Goal: Transaction & Acquisition: Purchase product/service

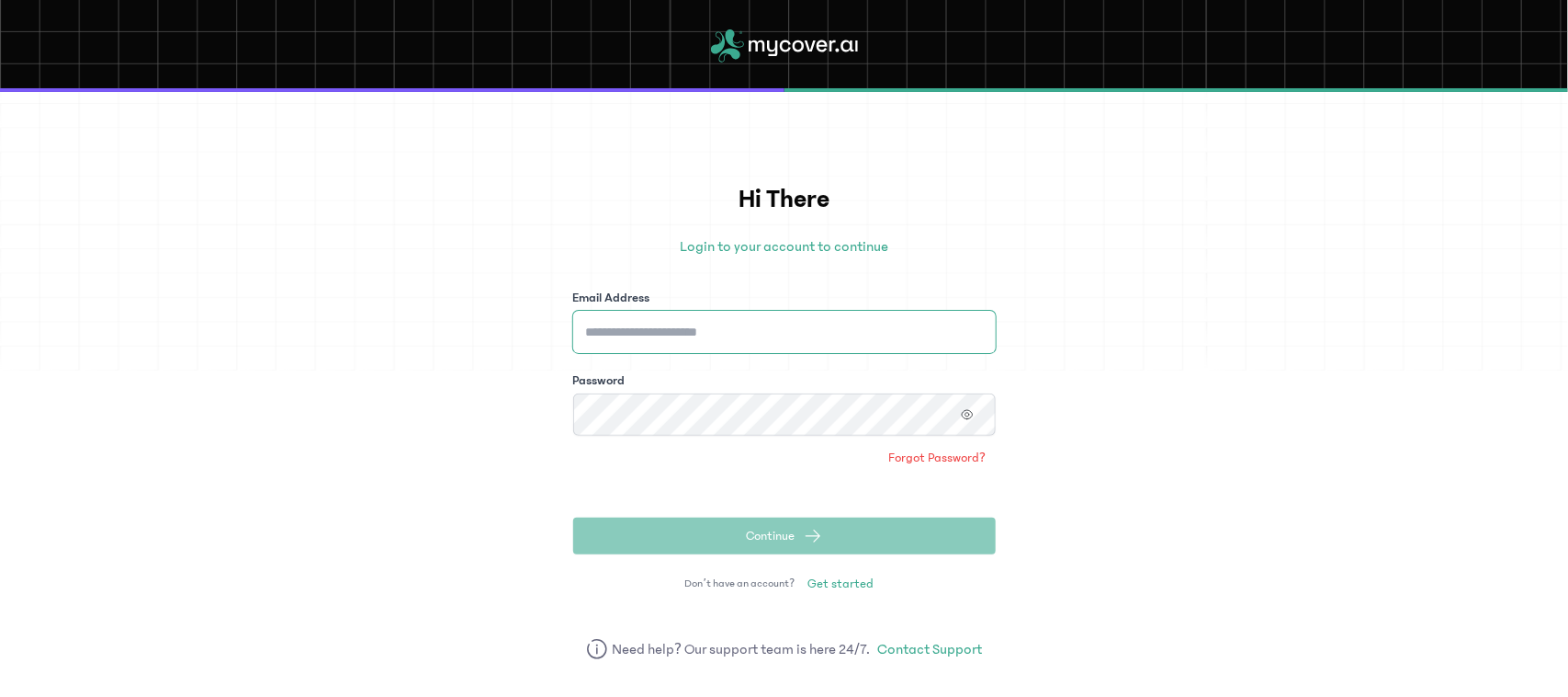
type input "**********"
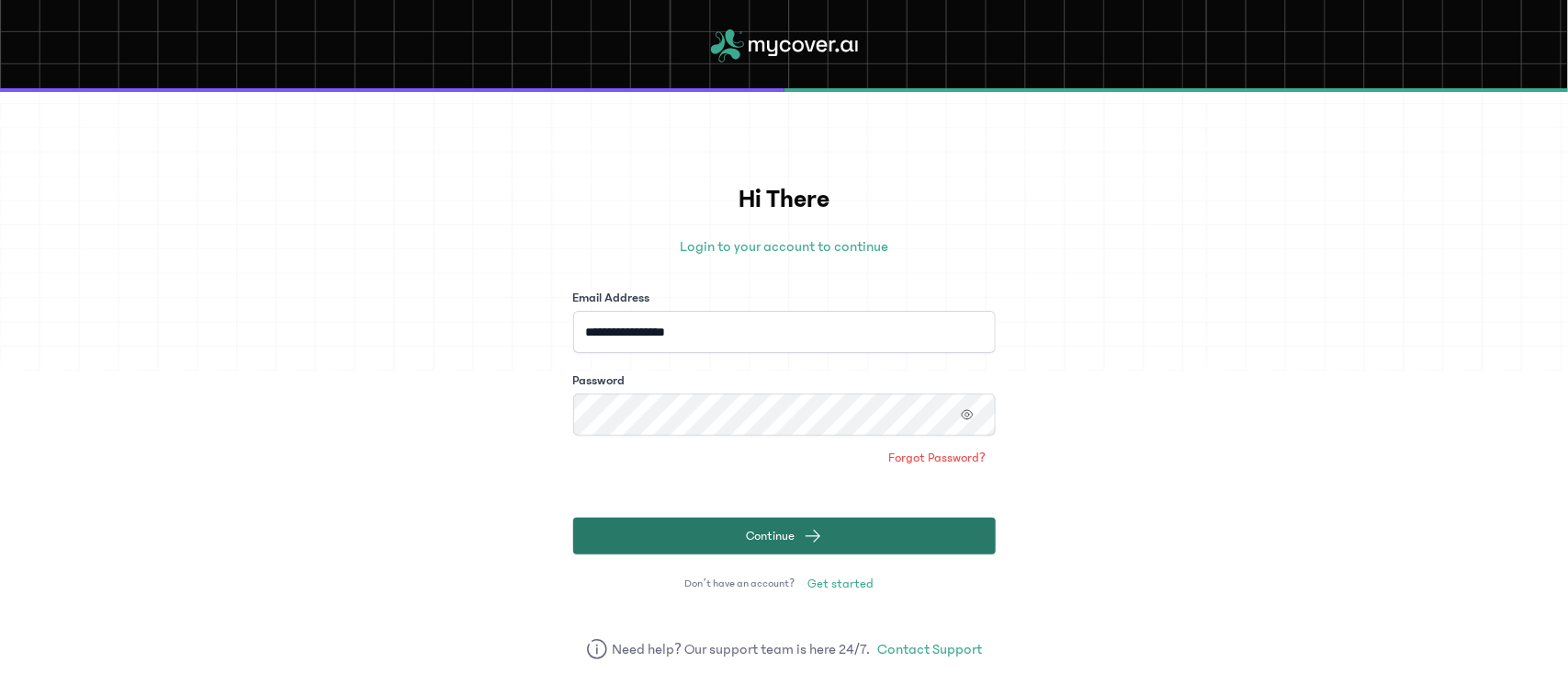
click at [752, 528] on span "Continue" at bounding box center [770, 536] width 49 height 18
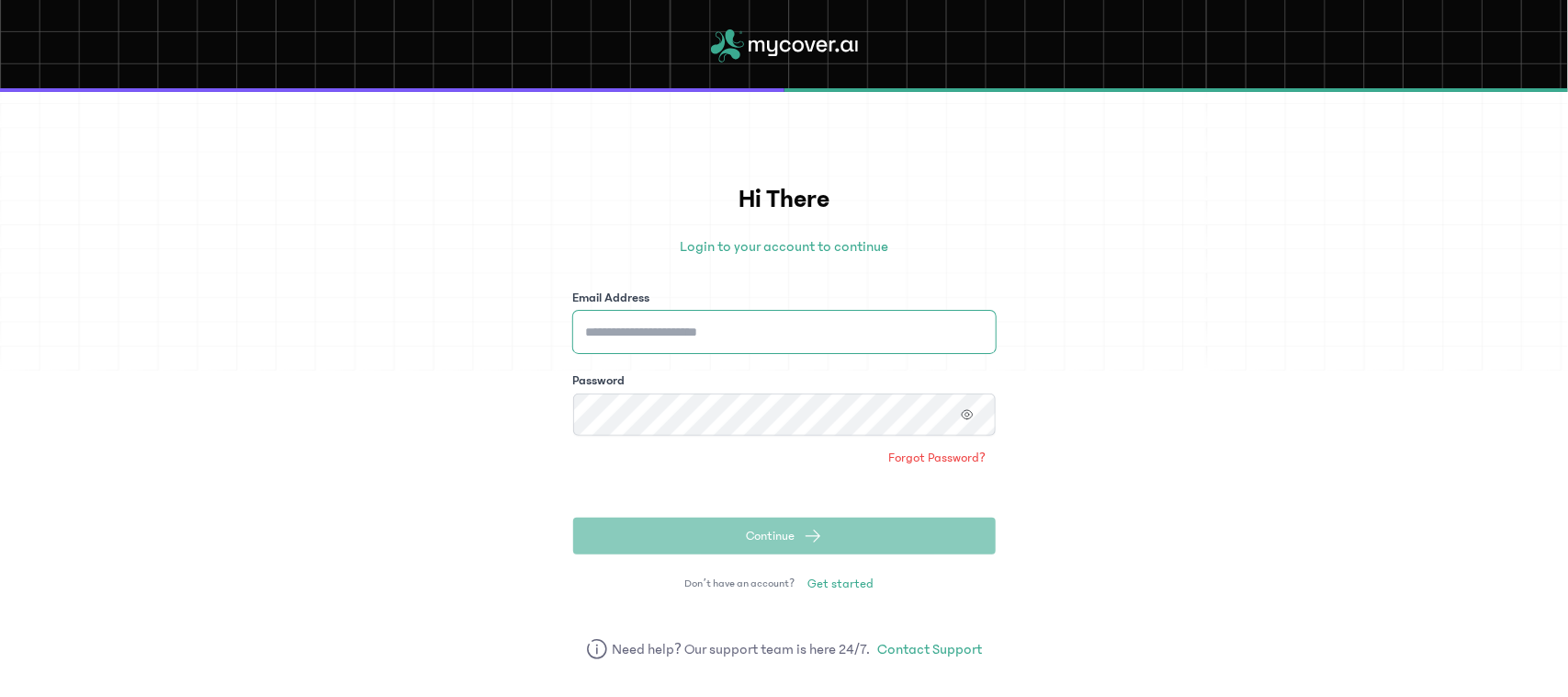
type input "**********"
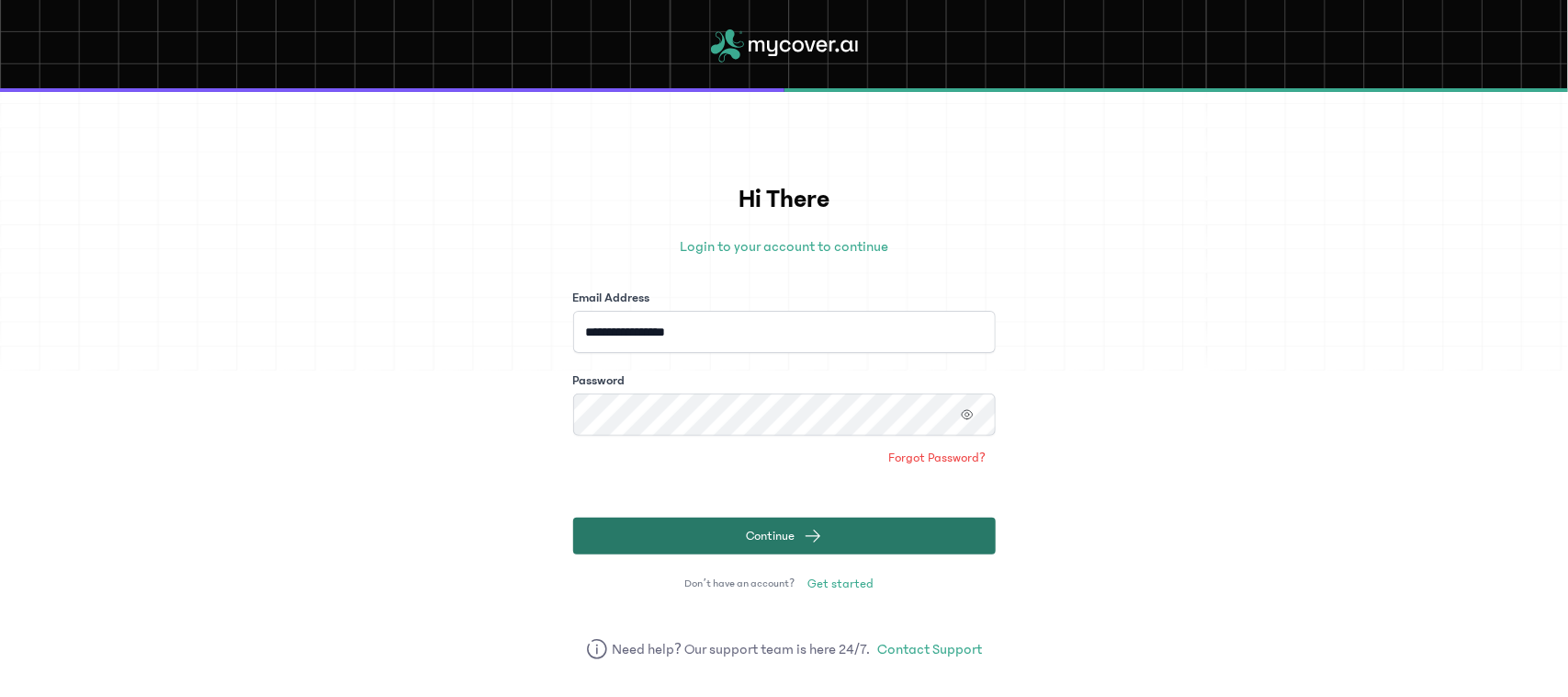
click at [710, 539] on button "Continue" at bounding box center [785, 536] width 423 height 37
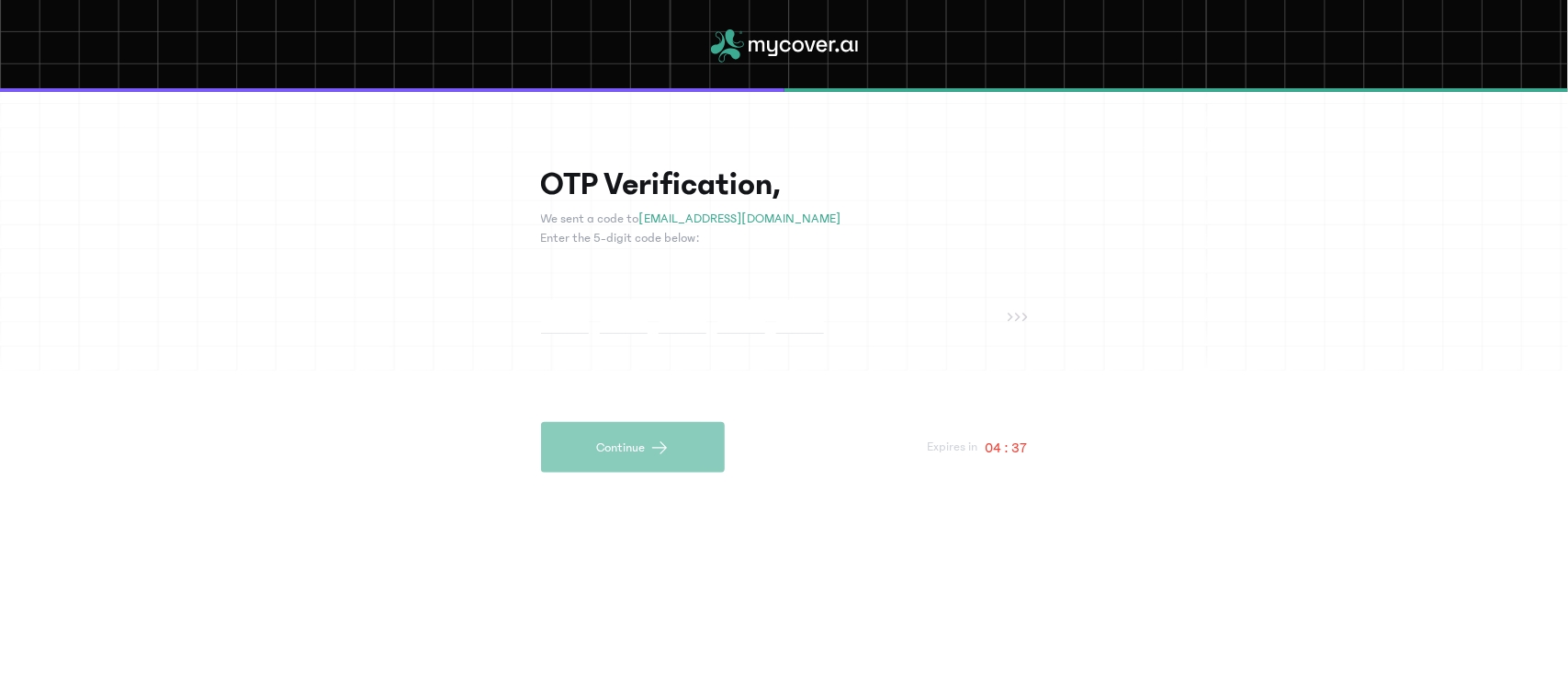
type input "*"
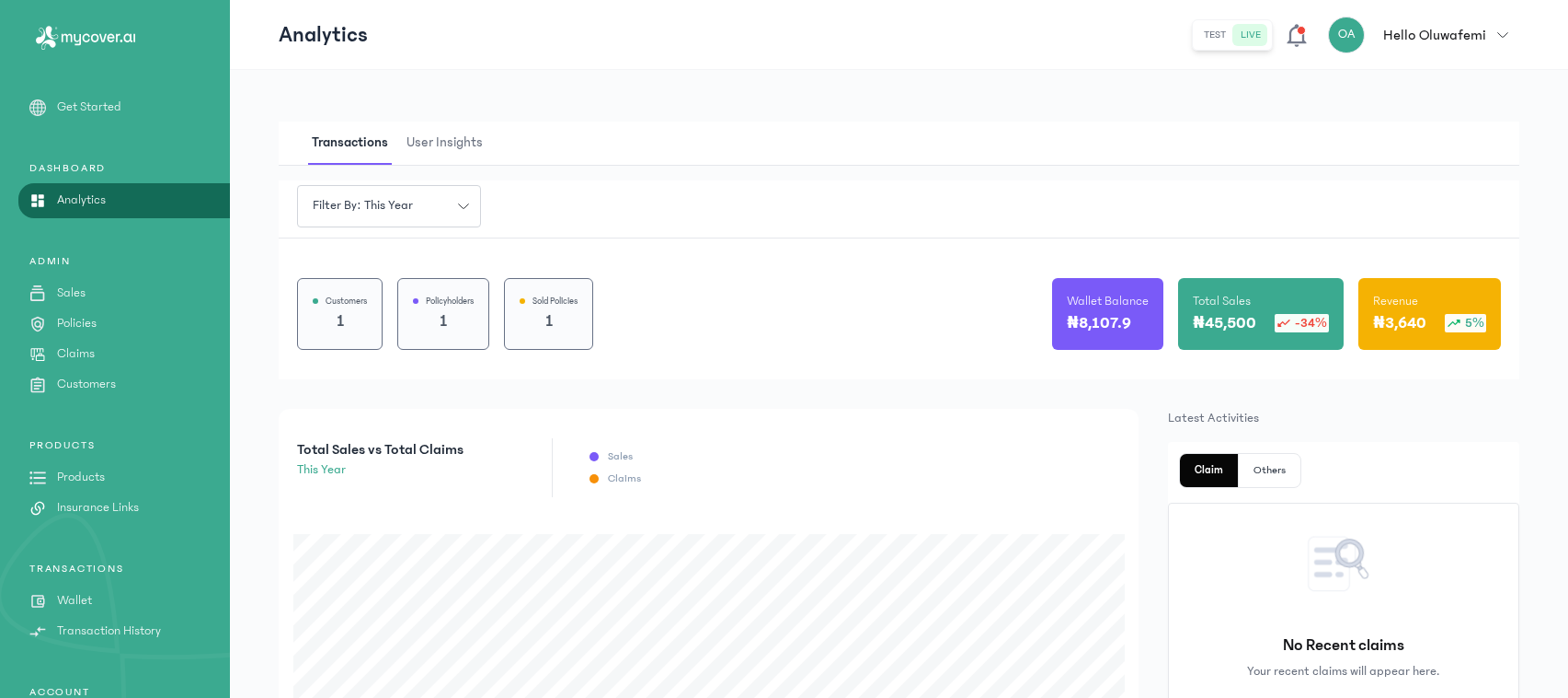
click at [81, 316] on p "Policies" at bounding box center [77, 324] width 40 height 19
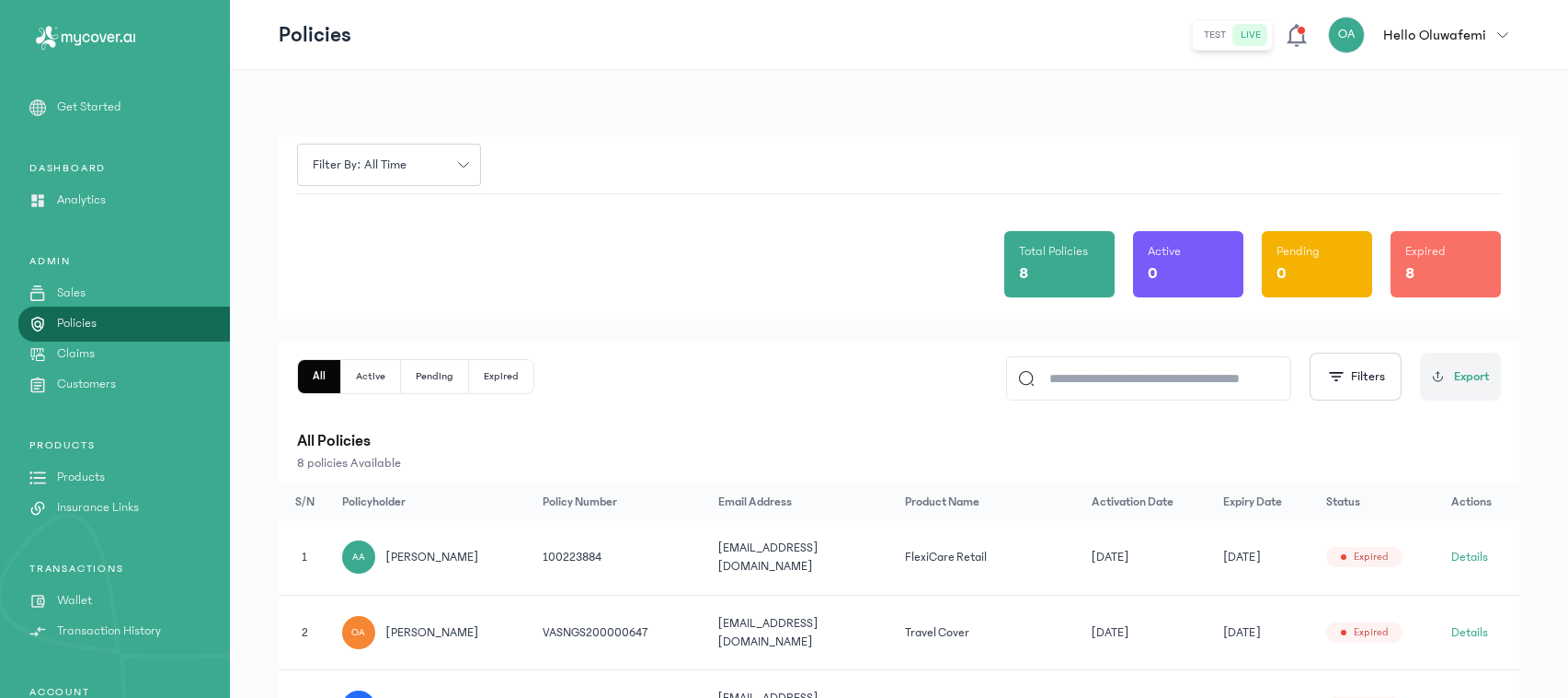
click at [1472, 560] on button "Details" at bounding box center [1470, 556] width 37 height 18
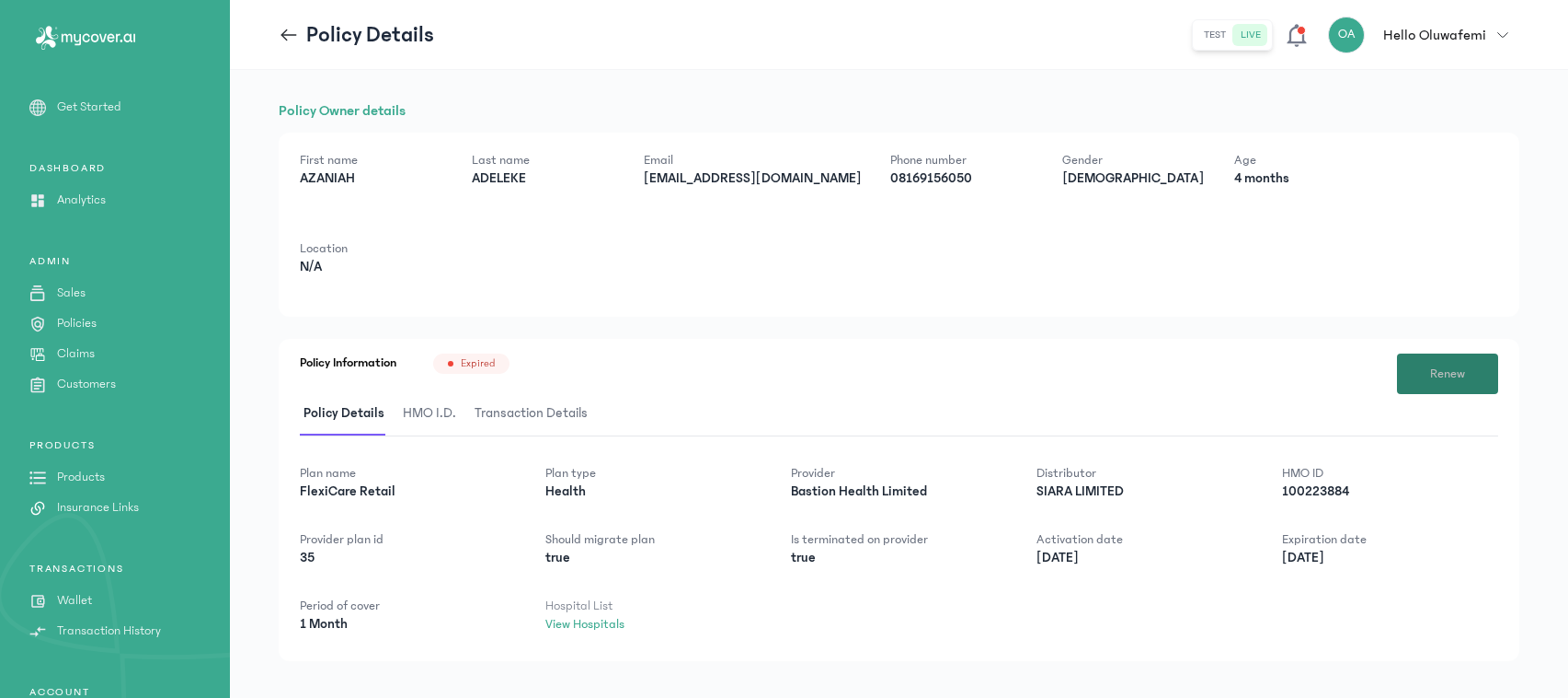
click at [1438, 374] on span "Renew" at bounding box center [1448, 374] width 35 height 19
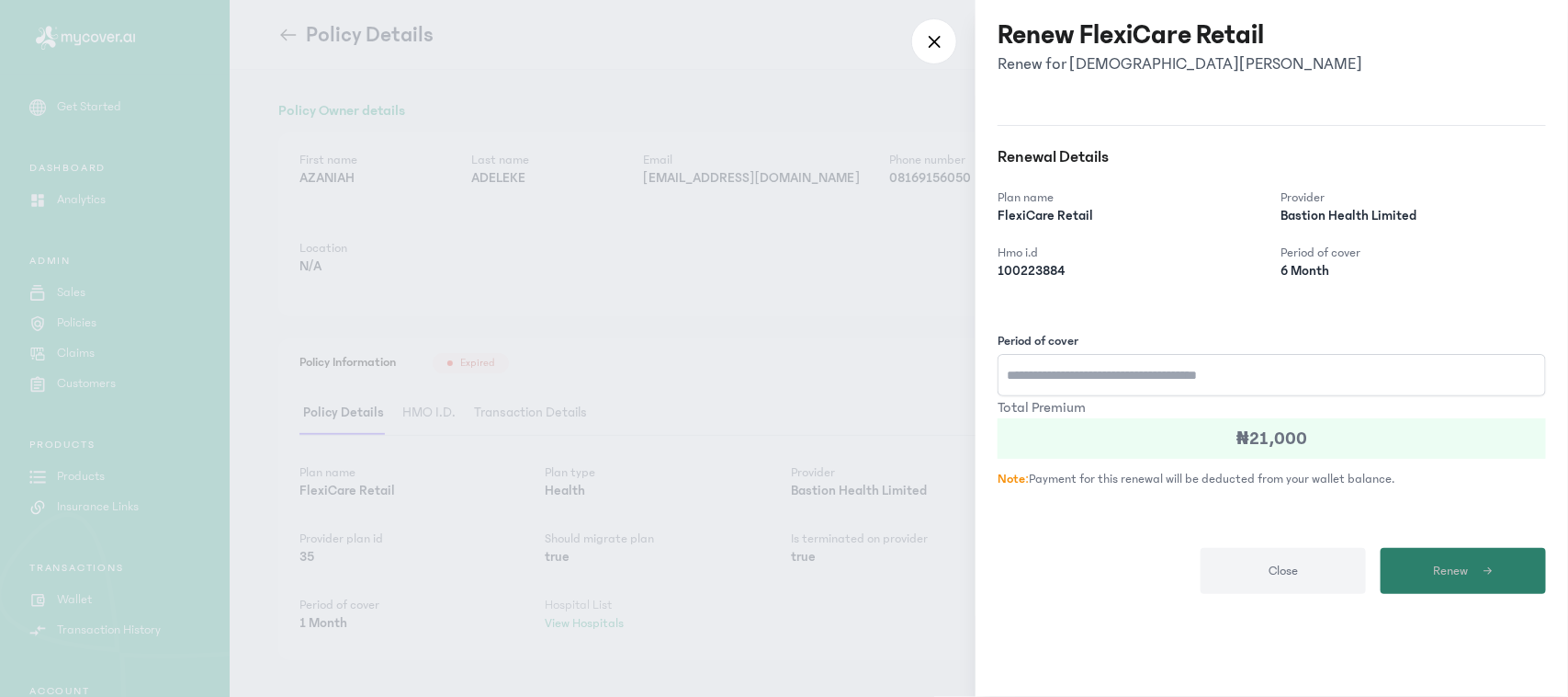
type input "*"
click at [1438, 570] on span "Renew" at bounding box center [1451, 572] width 35 height 19
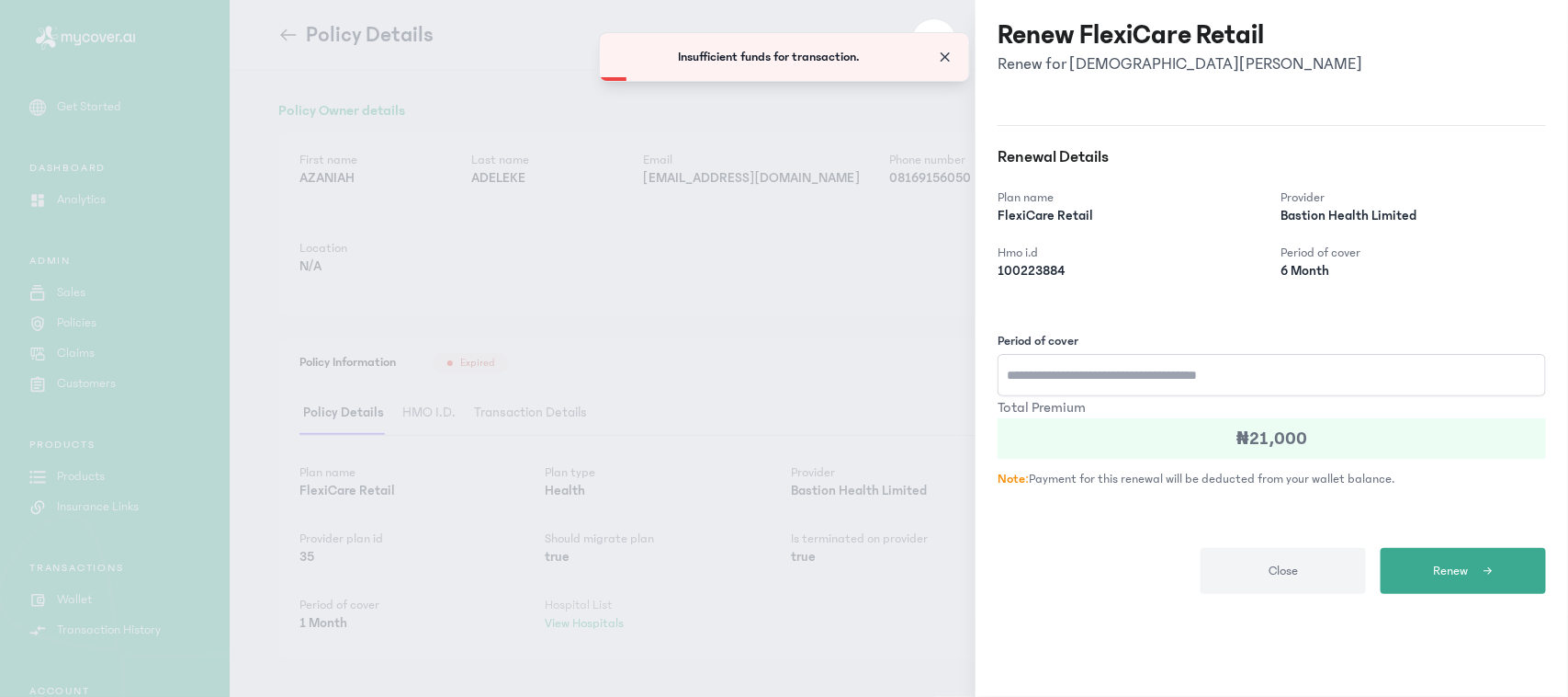
click at [952, 60] on span "Close" at bounding box center [945, 56] width 18 height 18
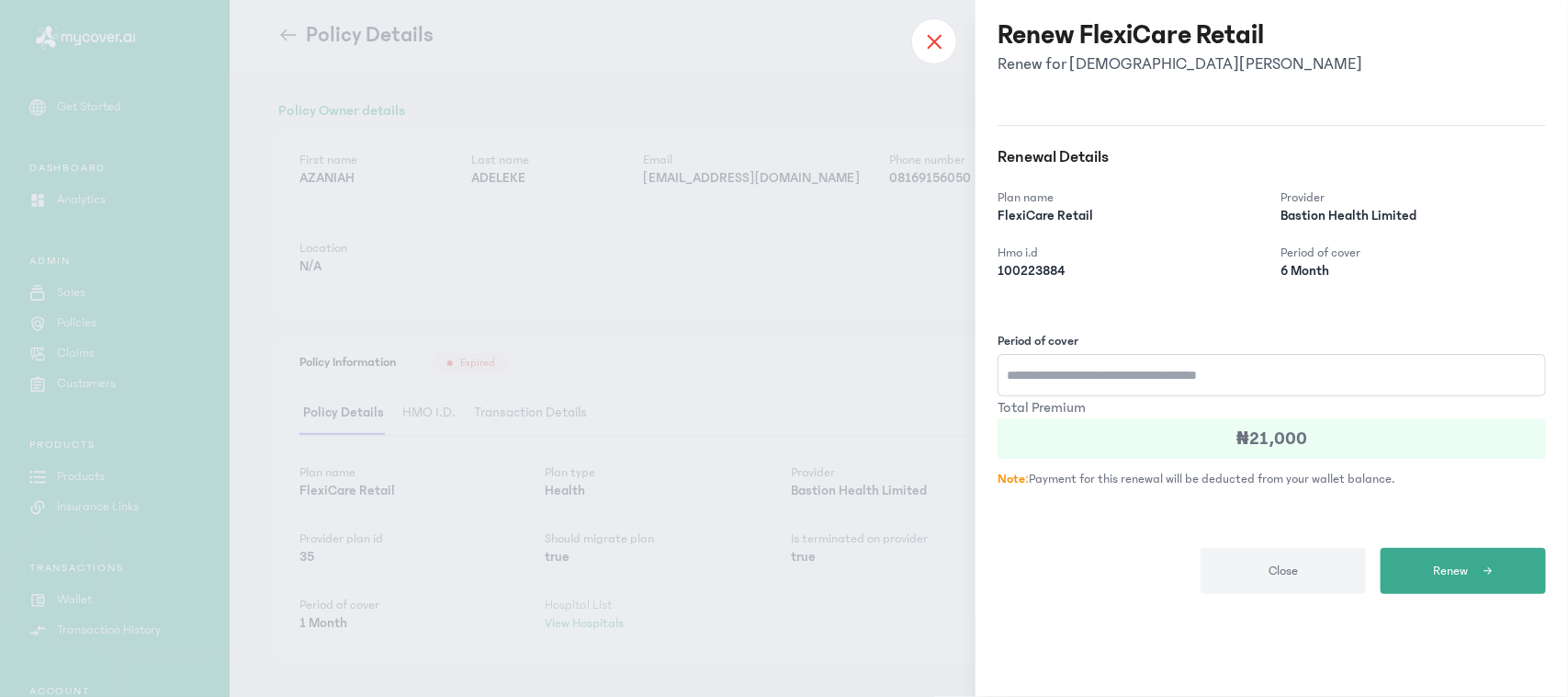
click at [931, 44] on icon at bounding box center [933, 41] width 12 height 12
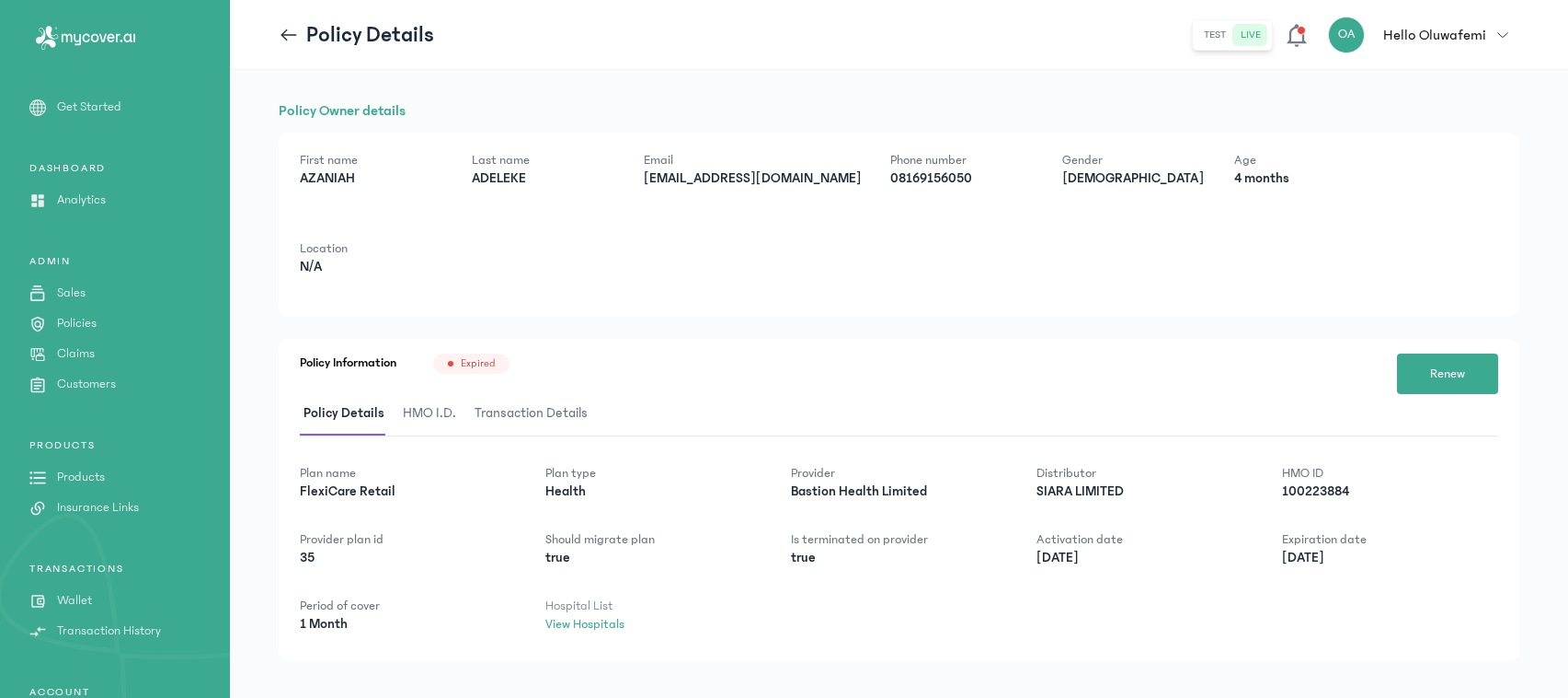
click at [1483, 28] on p "Hello Oluwafemi" at bounding box center [1435, 35] width 103 height 22
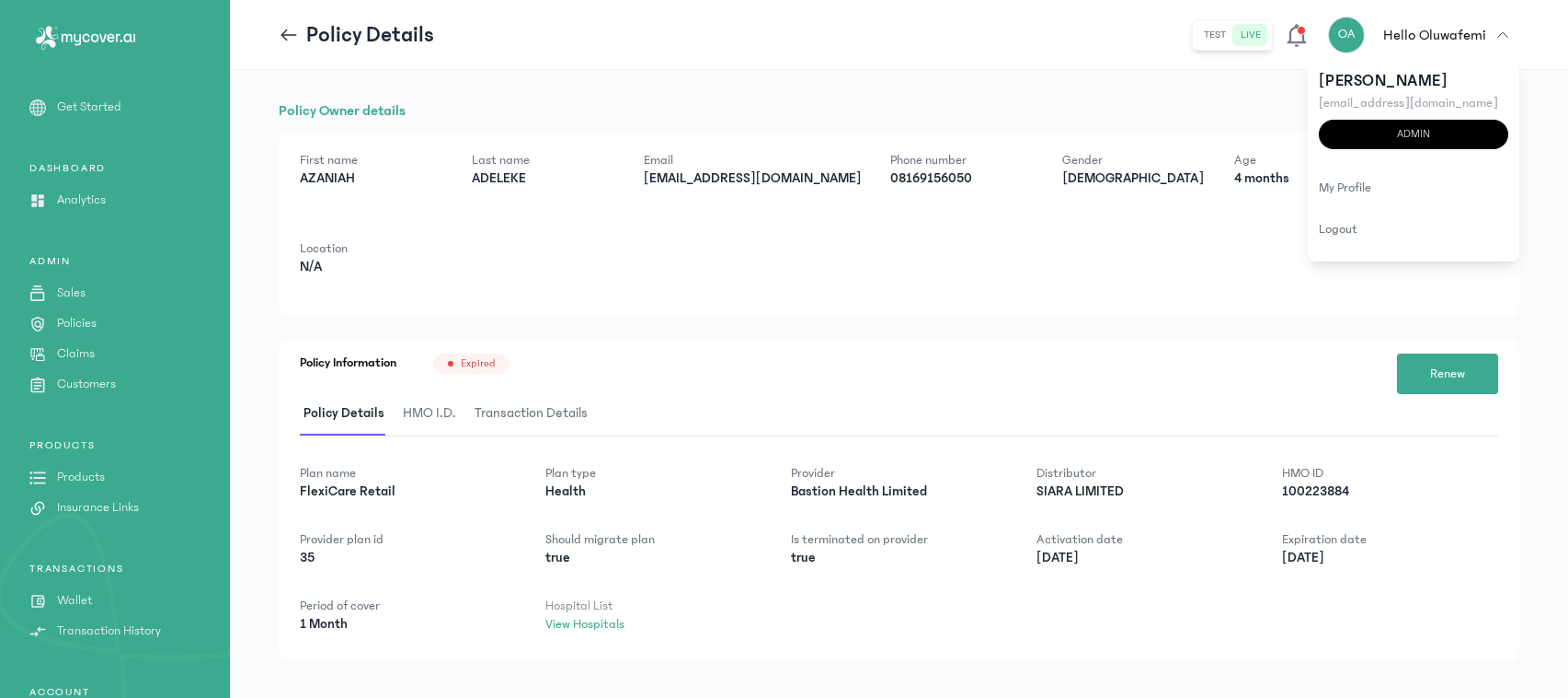
click at [279, 32] on icon at bounding box center [289, 35] width 20 height 20
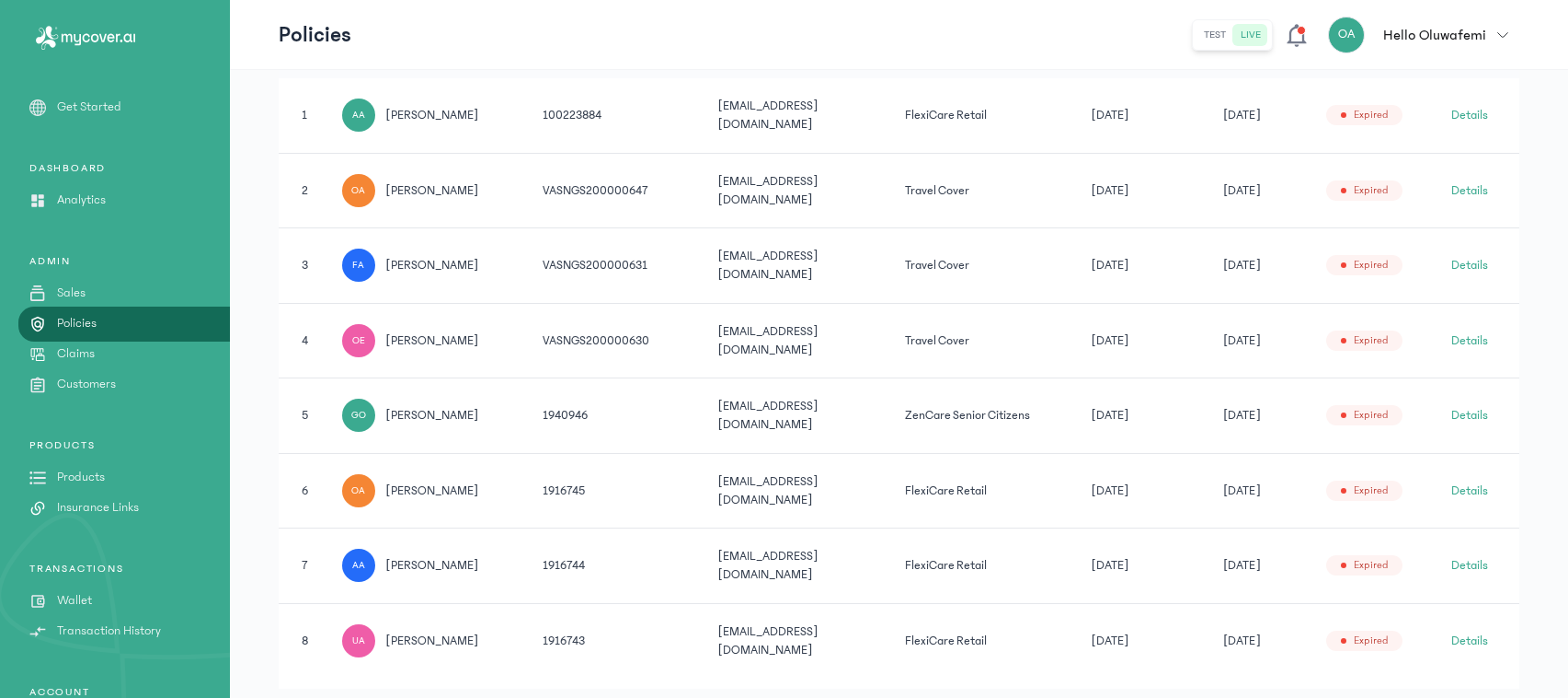
scroll to position [468, 0]
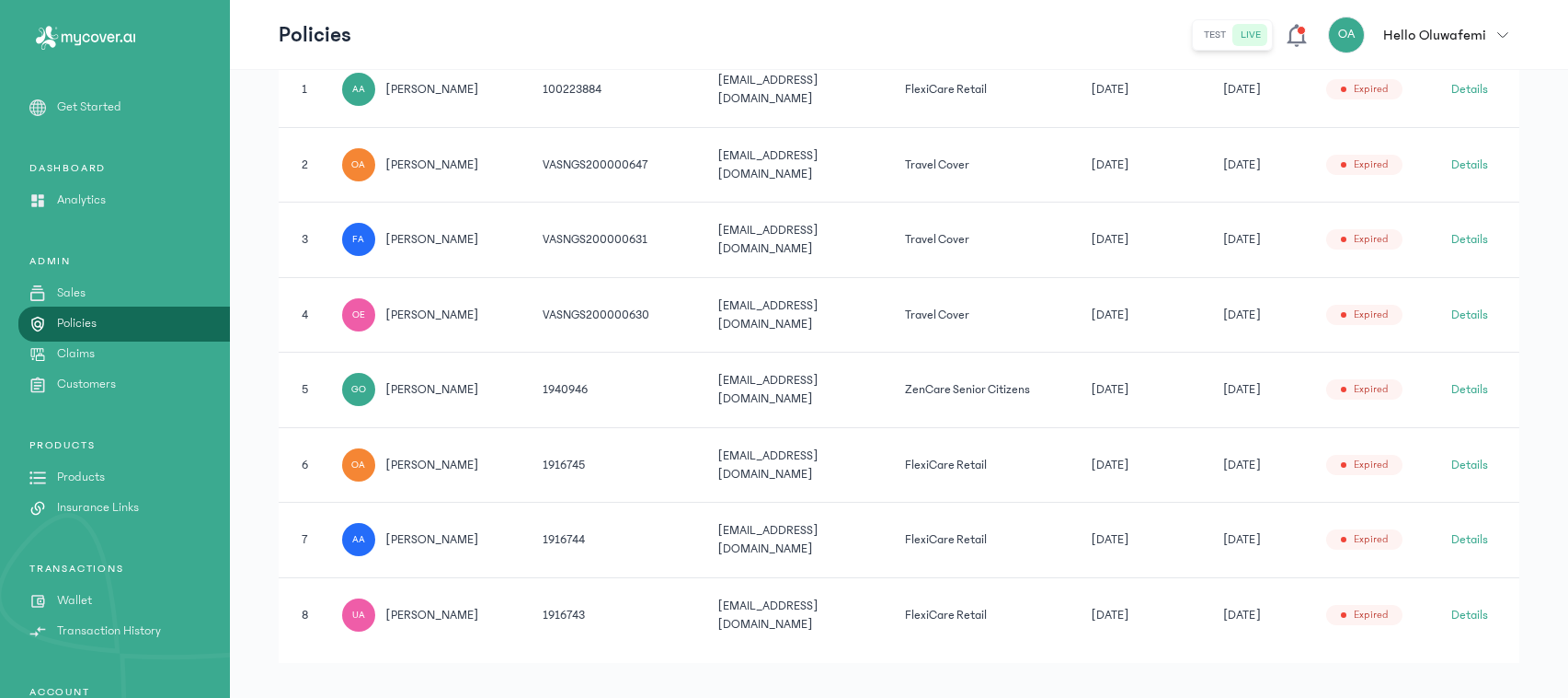
click at [1482, 530] on button "Details" at bounding box center [1470, 539] width 37 height 18
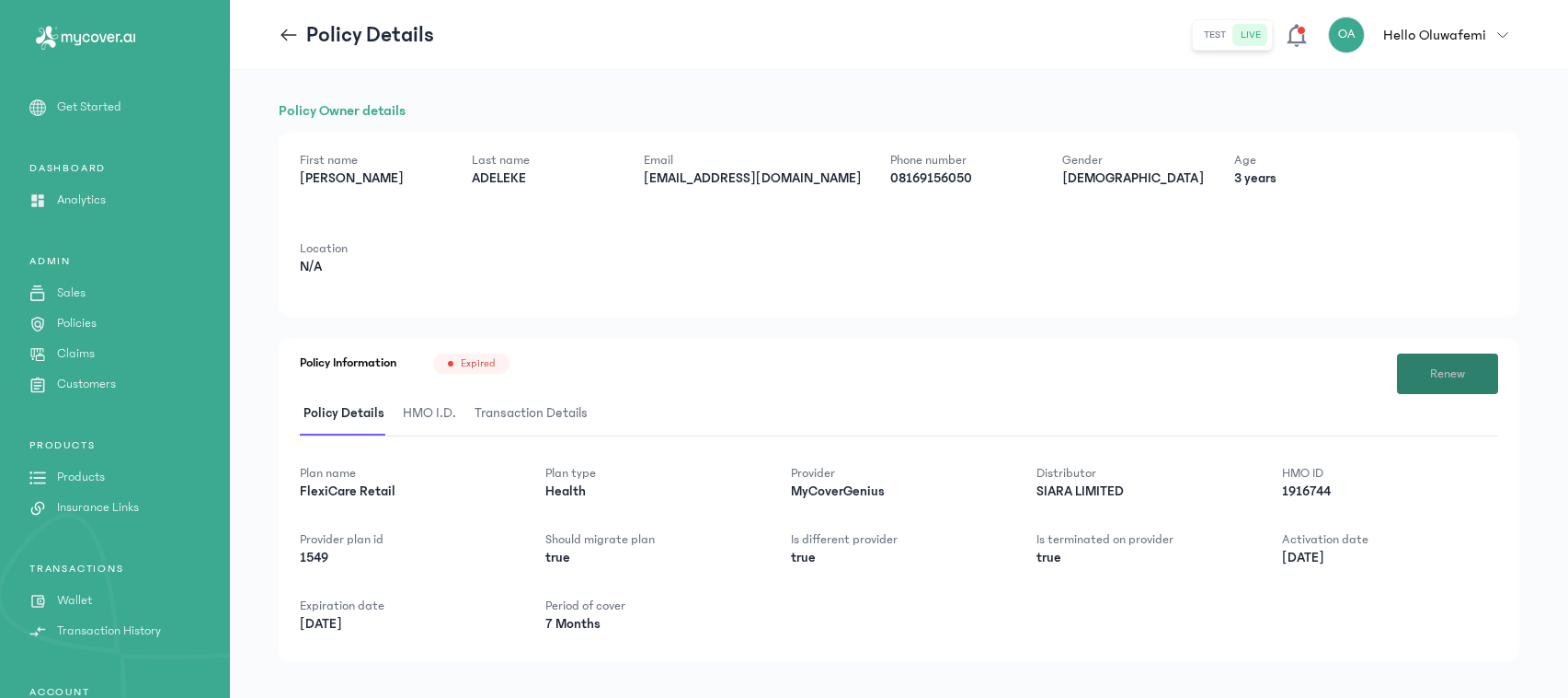
click at [1428, 371] on button "Renew" at bounding box center [1448, 374] width 101 height 41
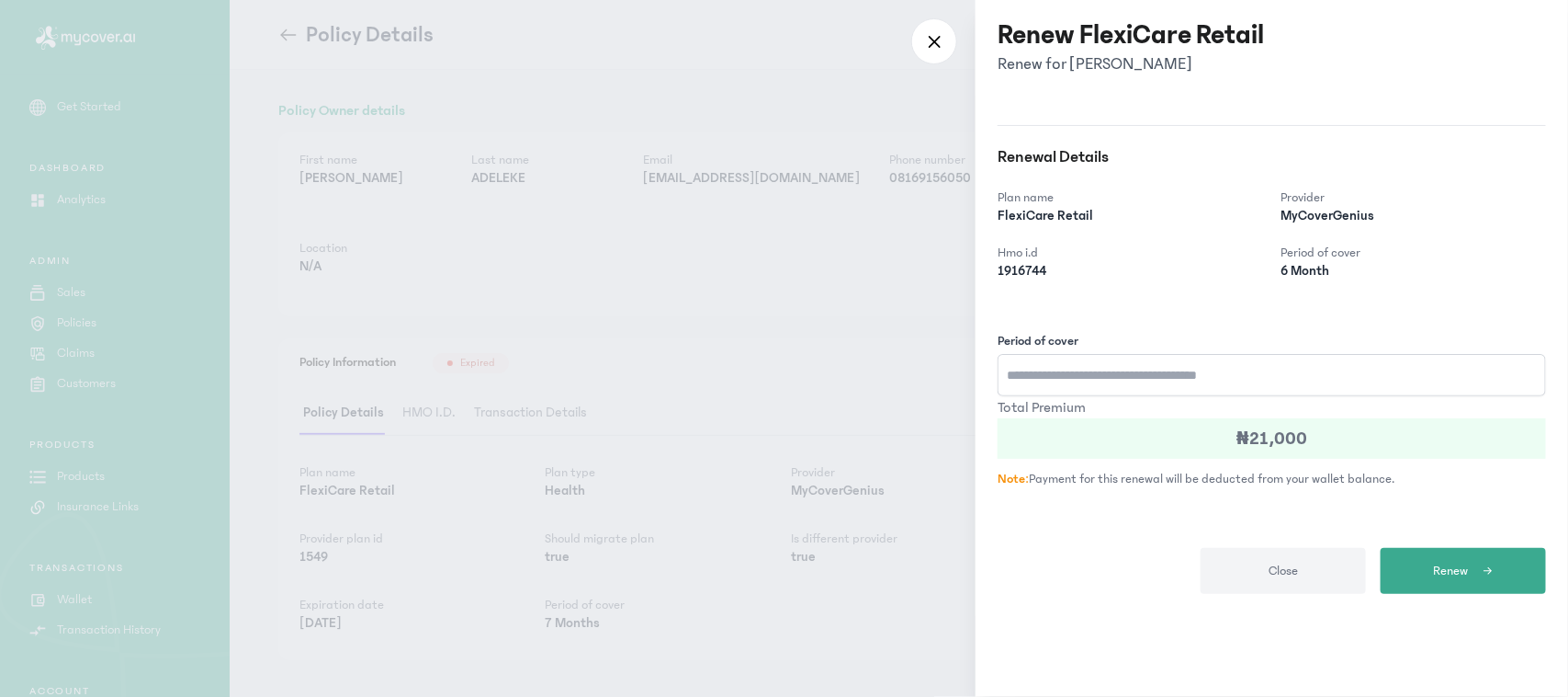
click at [783, 358] on div at bounding box center [784, 348] width 1568 height 697
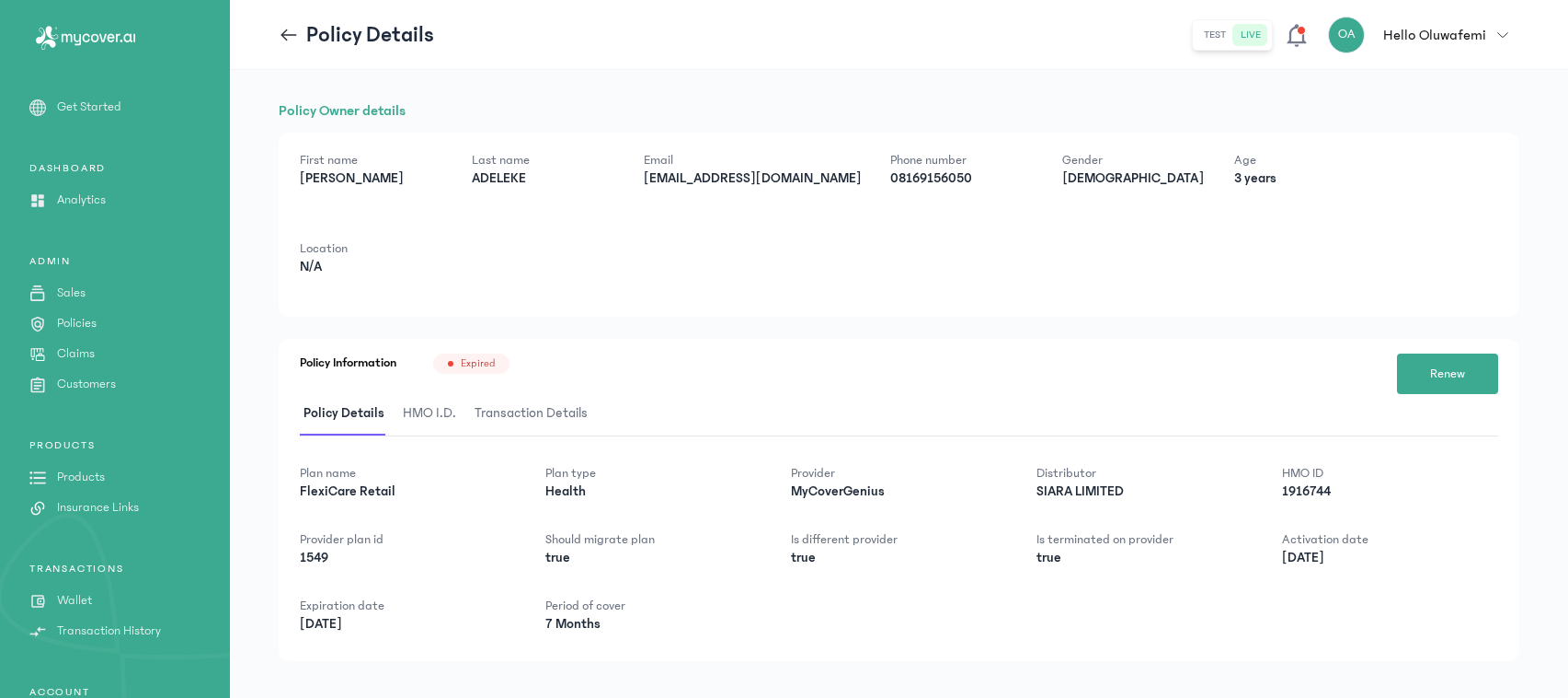
click at [1502, 46] on button "OA Hello Oluwafemi" at bounding box center [1423, 35] width 191 height 37
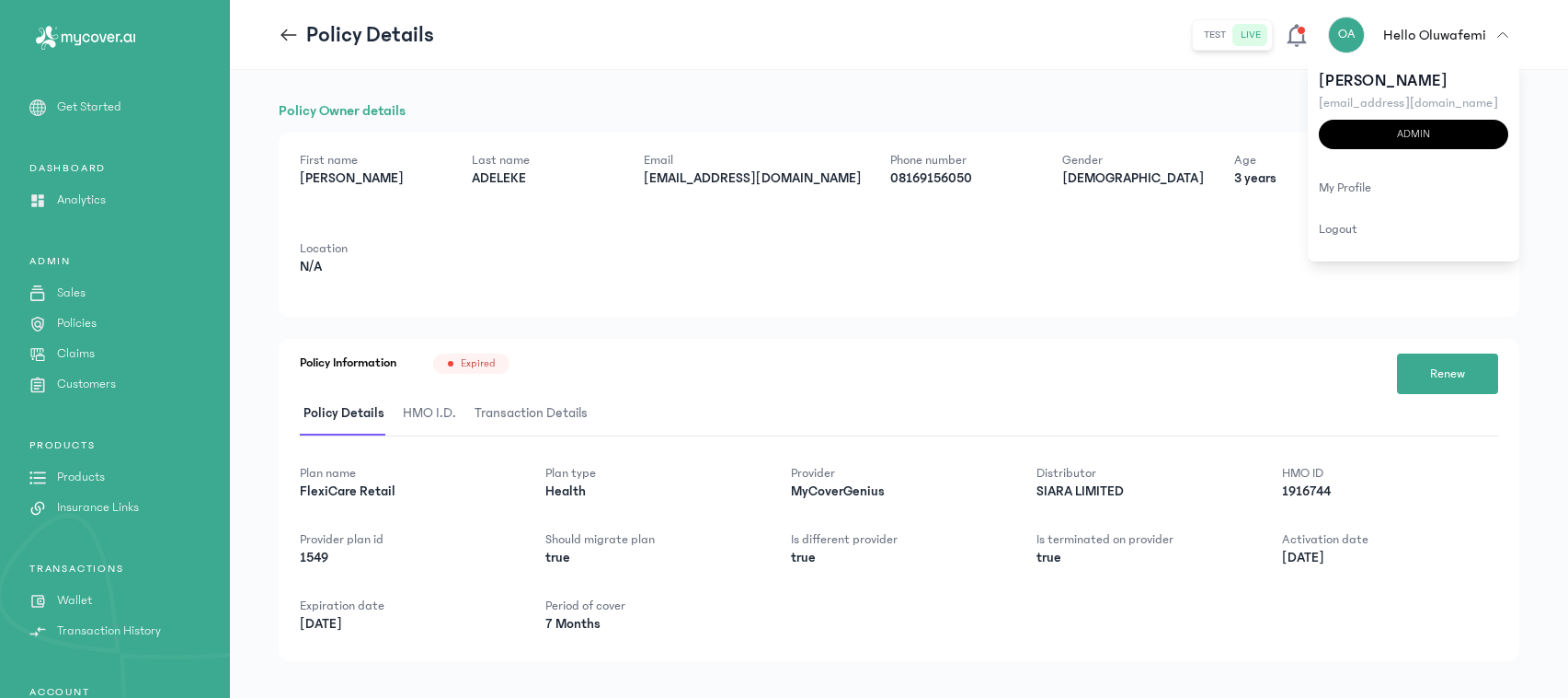
click at [66, 601] on p "Wallet" at bounding box center [75, 601] width 35 height 19
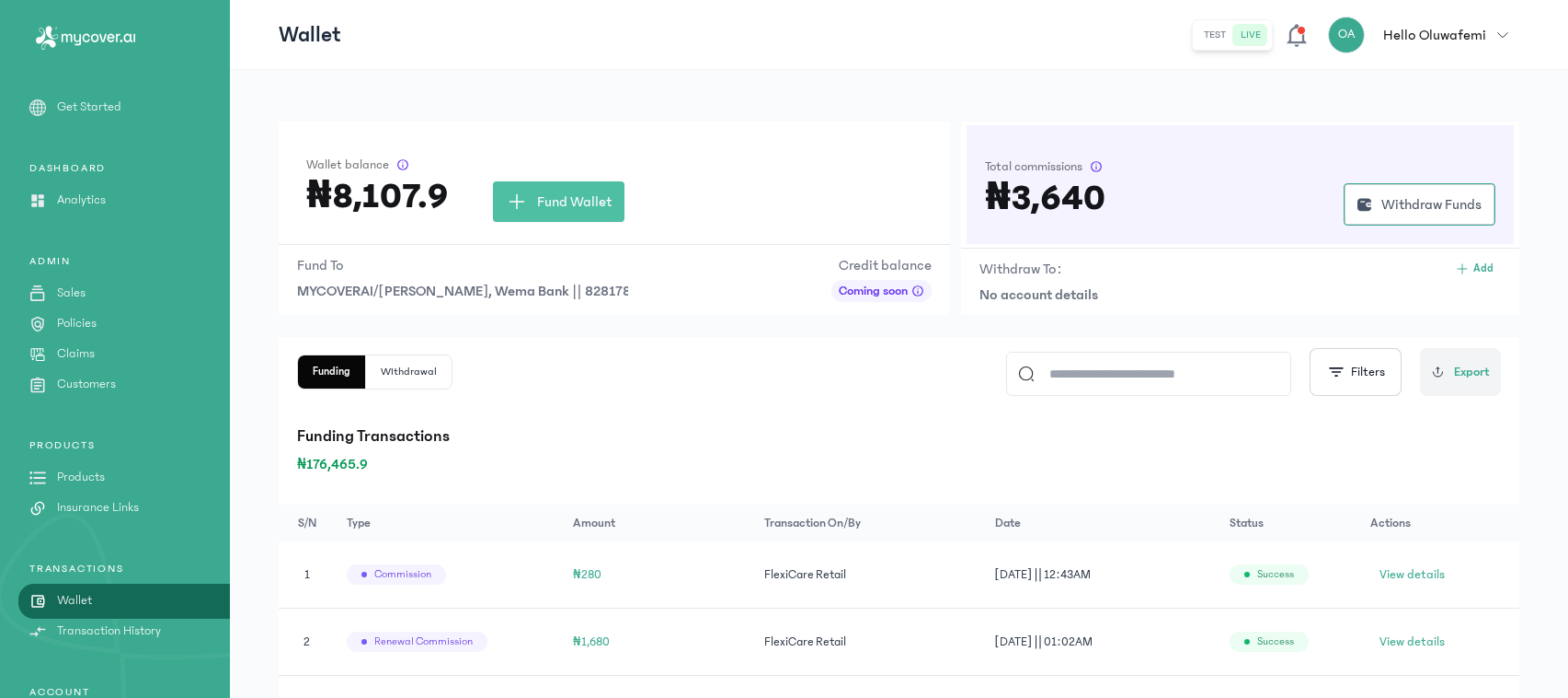
click at [594, 286] on span "MYCOVERAI/ADELEKE OLUWAFEMI, Wema Bank || 8281783746" at bounding box center [462, 291] width 331 height 22
click at [133, 633] on p "Transaction History" at bounding box center [109, 631] width 104 height 19
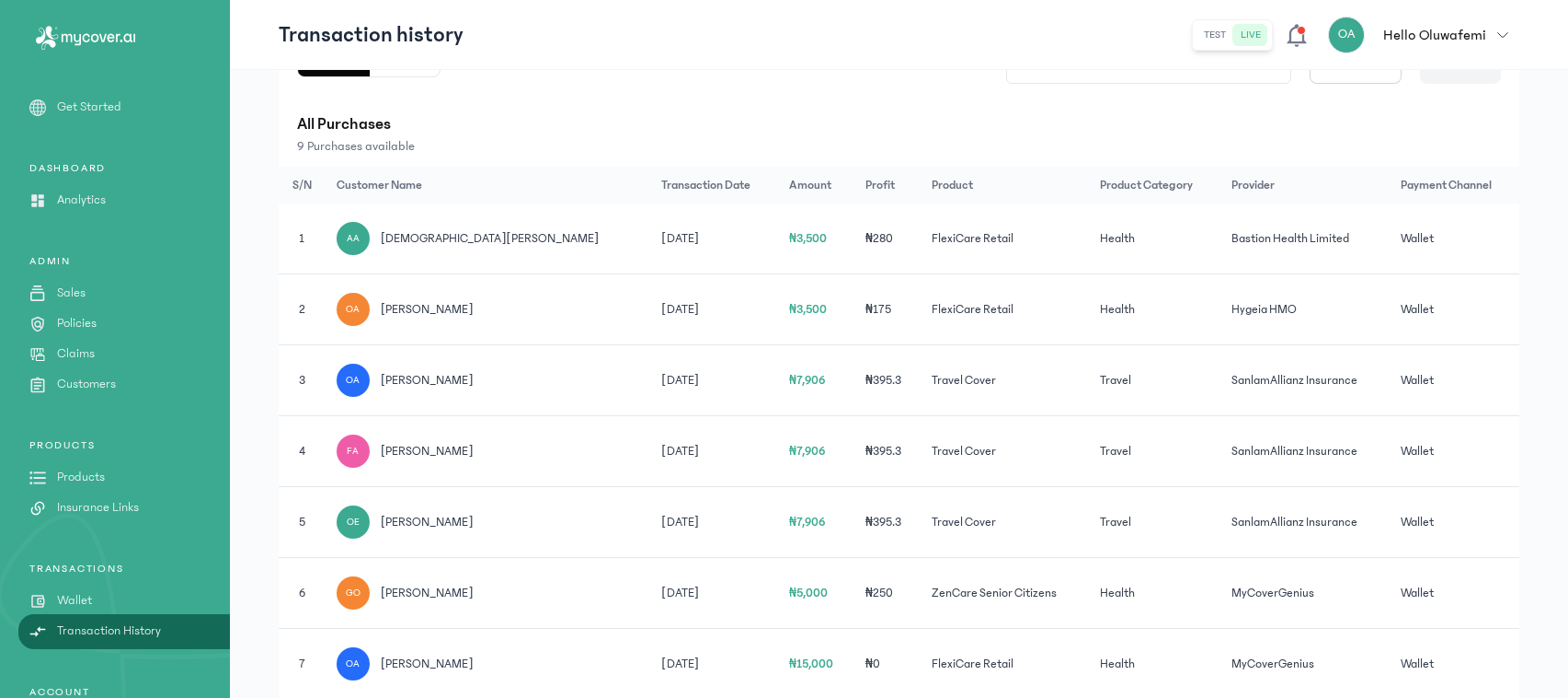
scroll to position [234, 0]
click at [90, 592] on p "Wallet" at bounding box center [75, 601] width 35 height 19
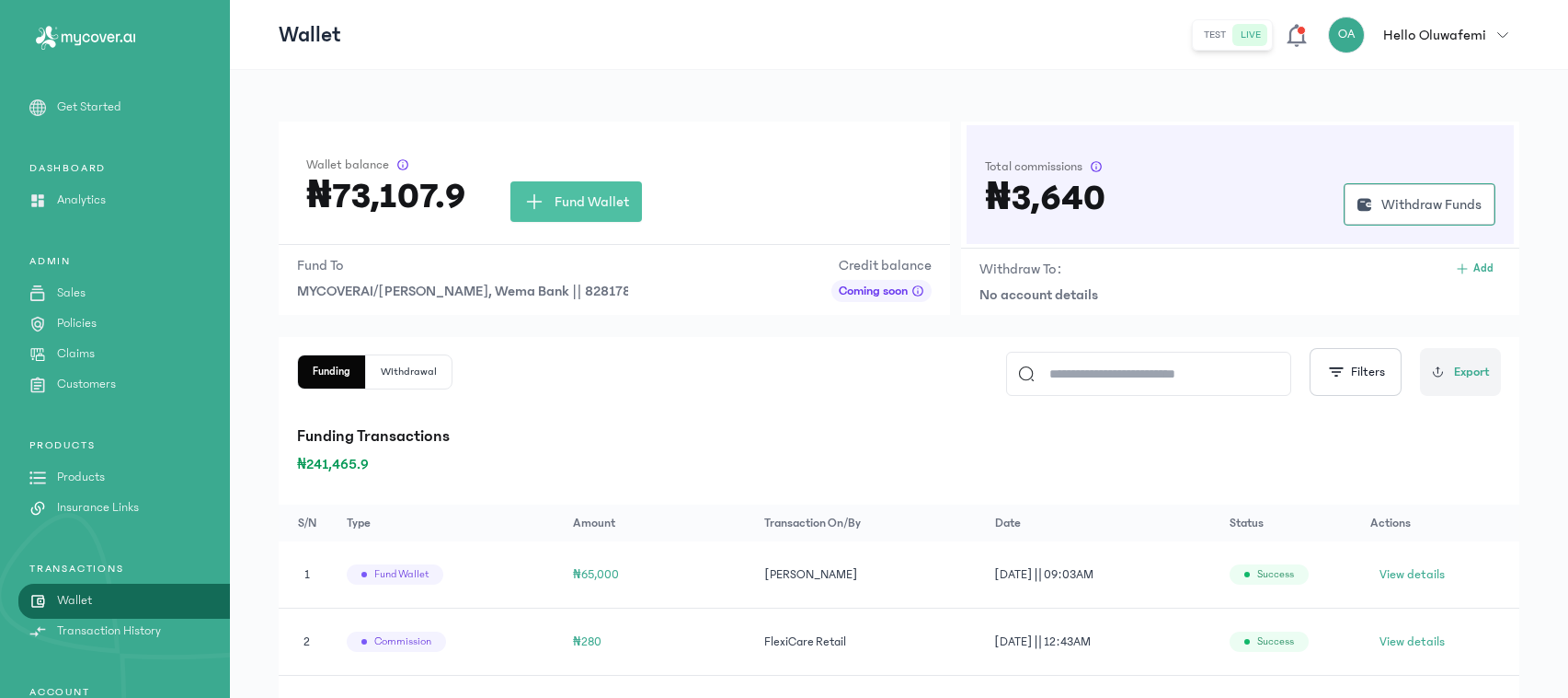
click at [67, 324] on p "Policies" at bounding box center [77, 324] width 40 height 19
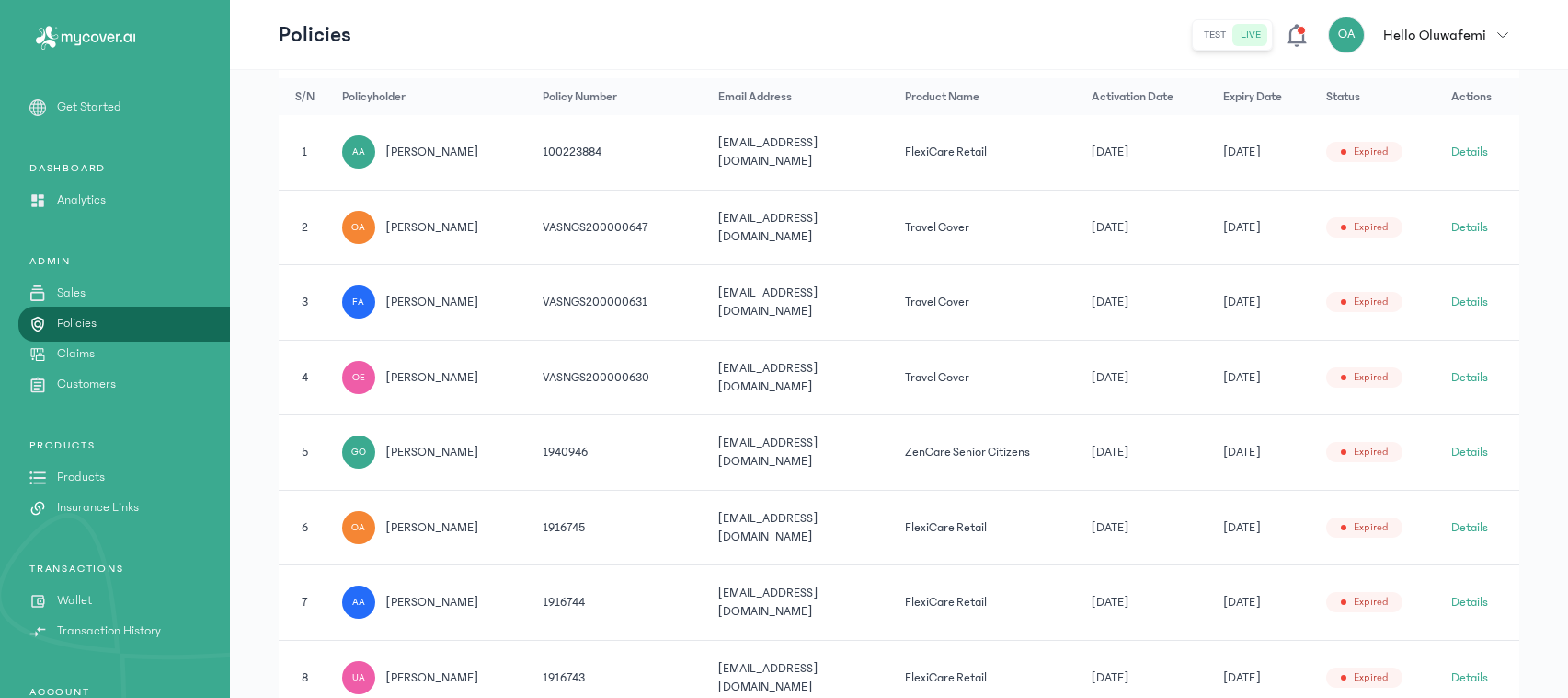
scroll to position [406, 0]
click at [1470, 148] on button "Details" at bounding box center [1470, 151] width 37 height 18
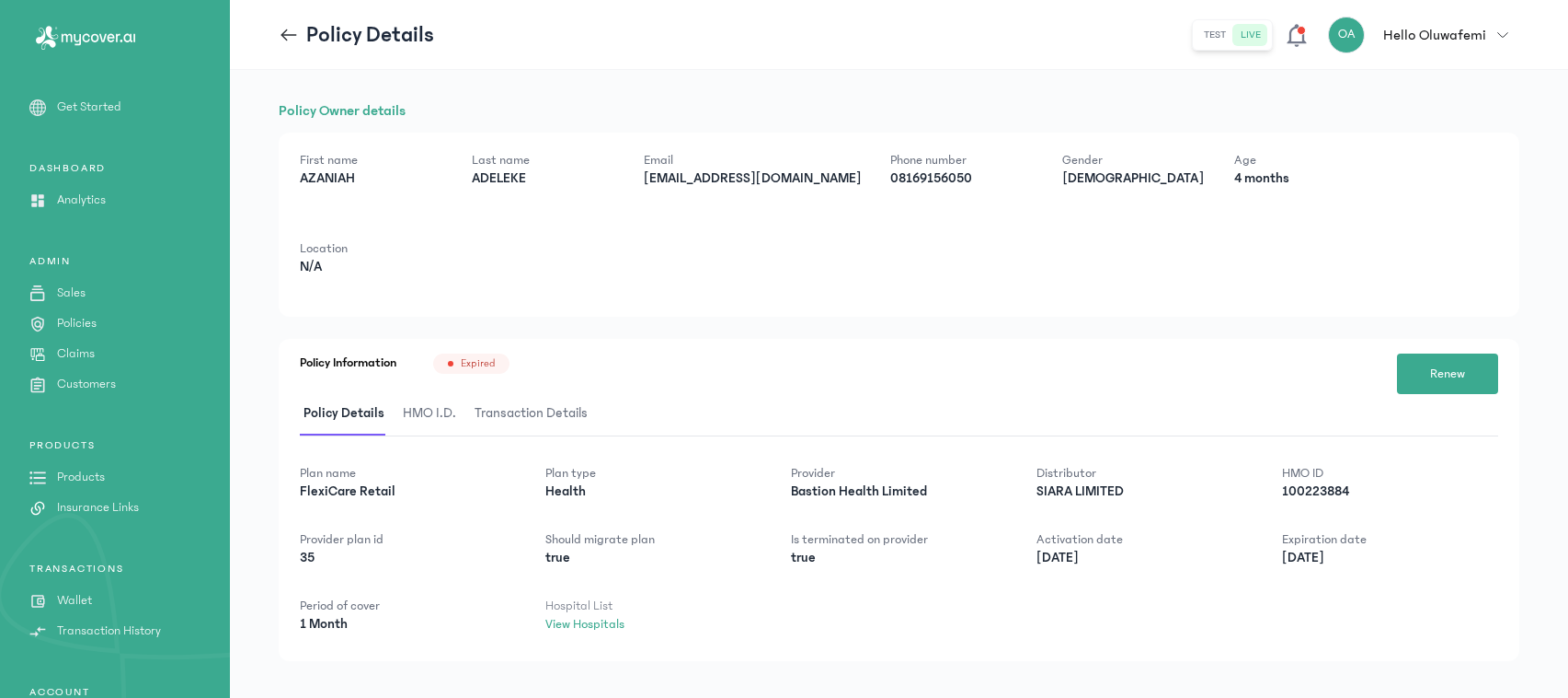
scroll to position [21, 0]
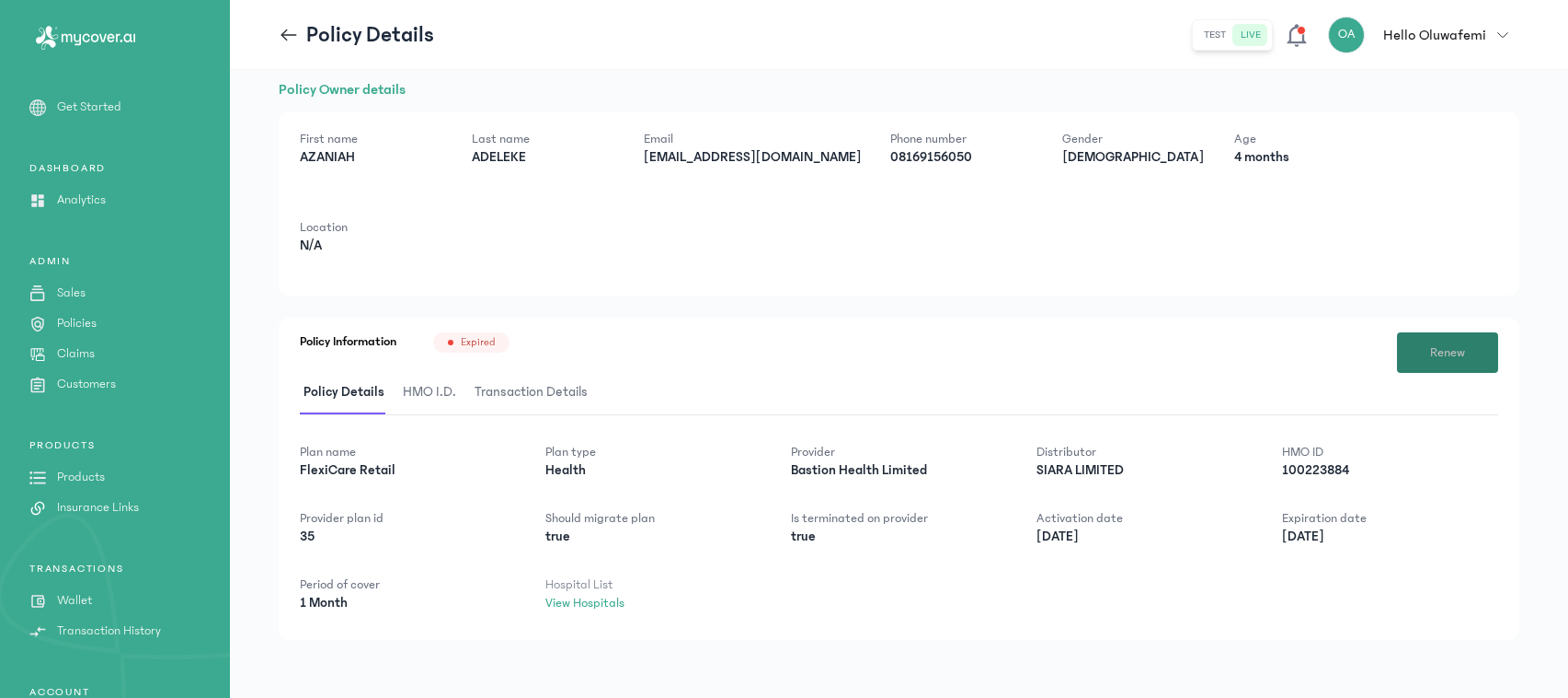
click at [1406, 350] on button "Renew" at bounding box center [1448, 353] width 101 height 41
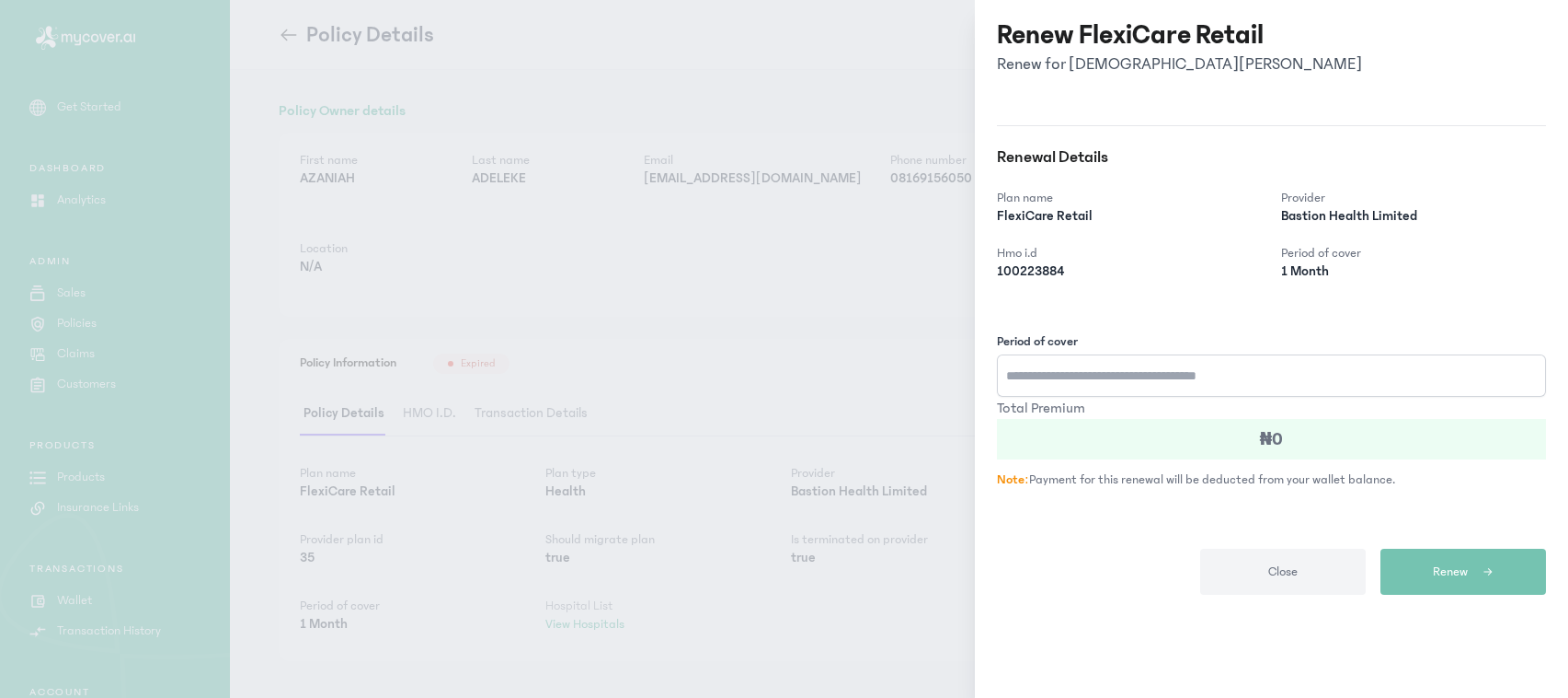
scroll to position [0, 0]
click at [1335, 385] on input "Period of cover" at bounding box center [1273, 376] width 549 height 43
type input "*"
click at [1436, 571] on span "Renew" at bounding box center [1452, 573] width 35 height 19
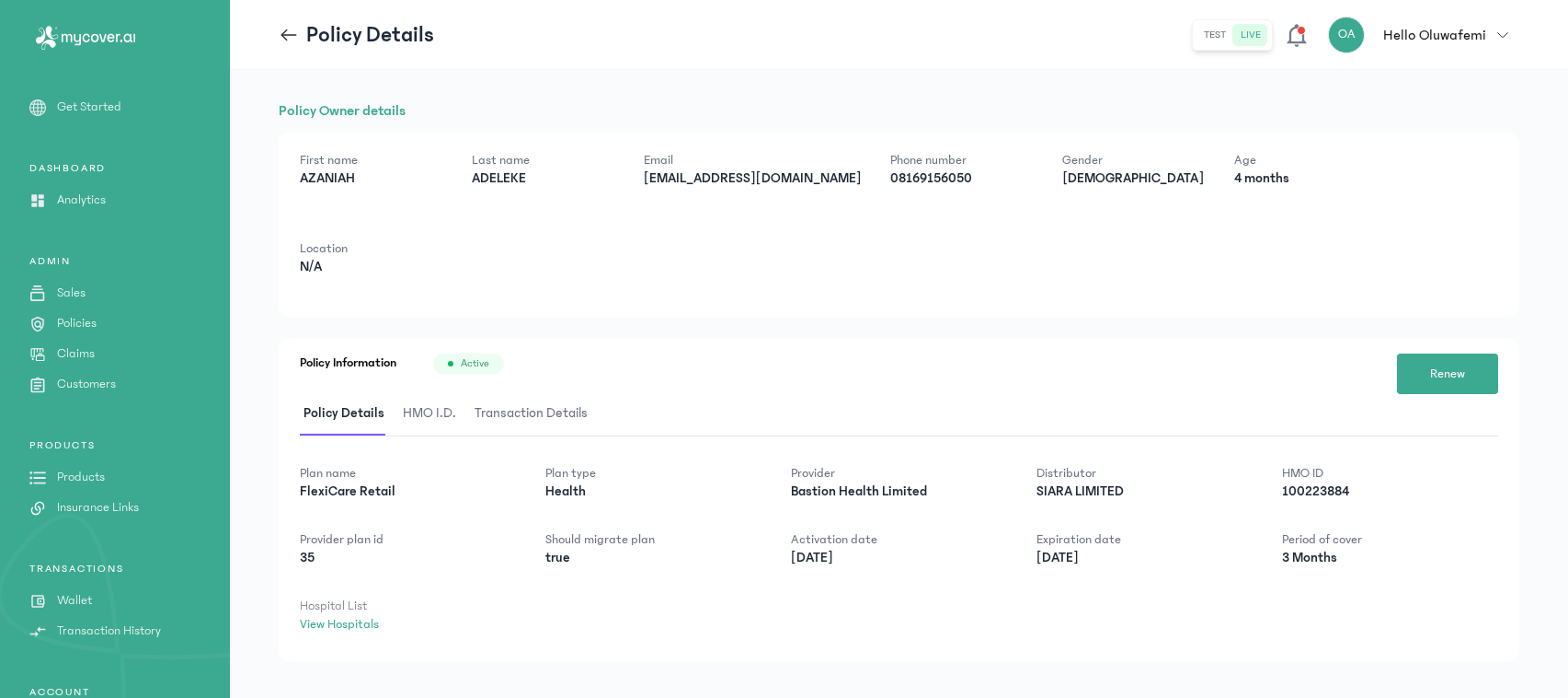
click at [283, 29] on icon at bounding box center [289, 35] width 20 height 20
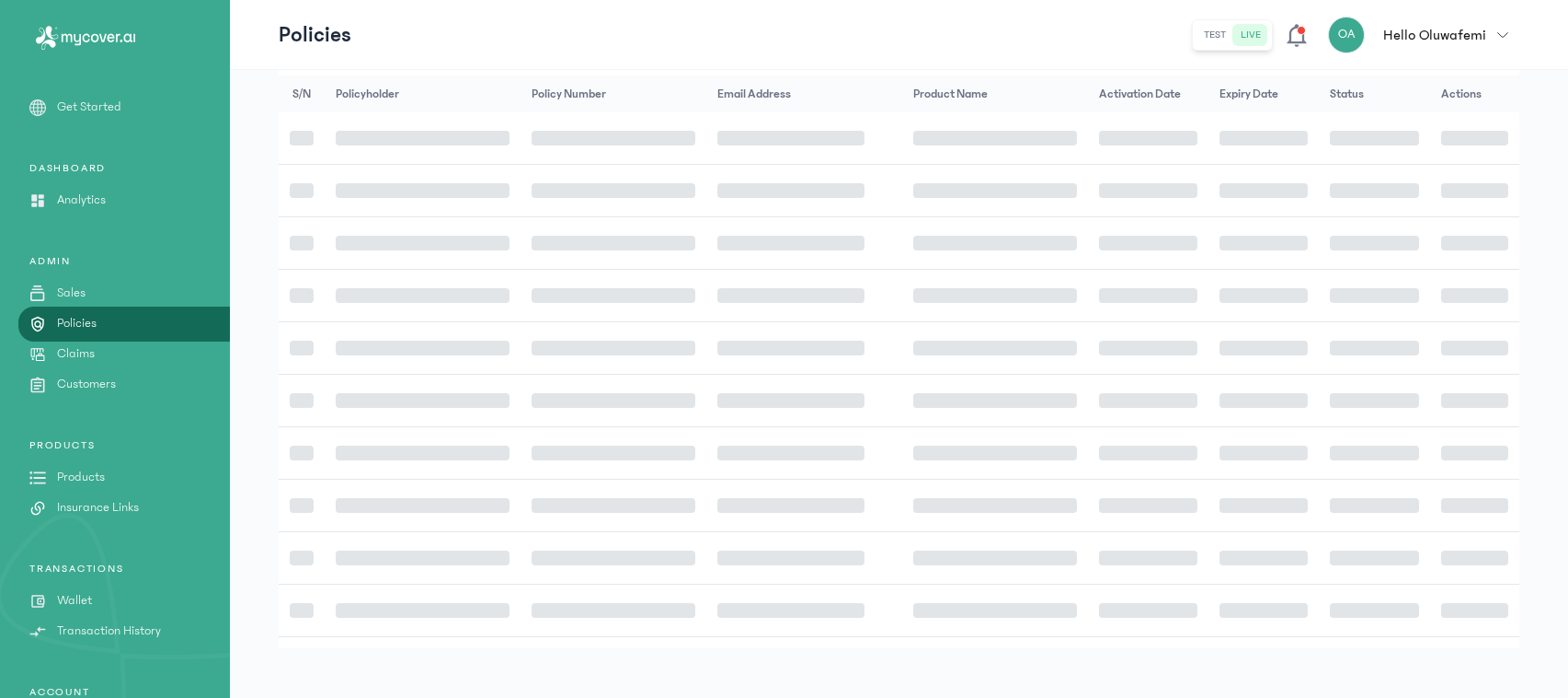
scroll to position [407, 0]
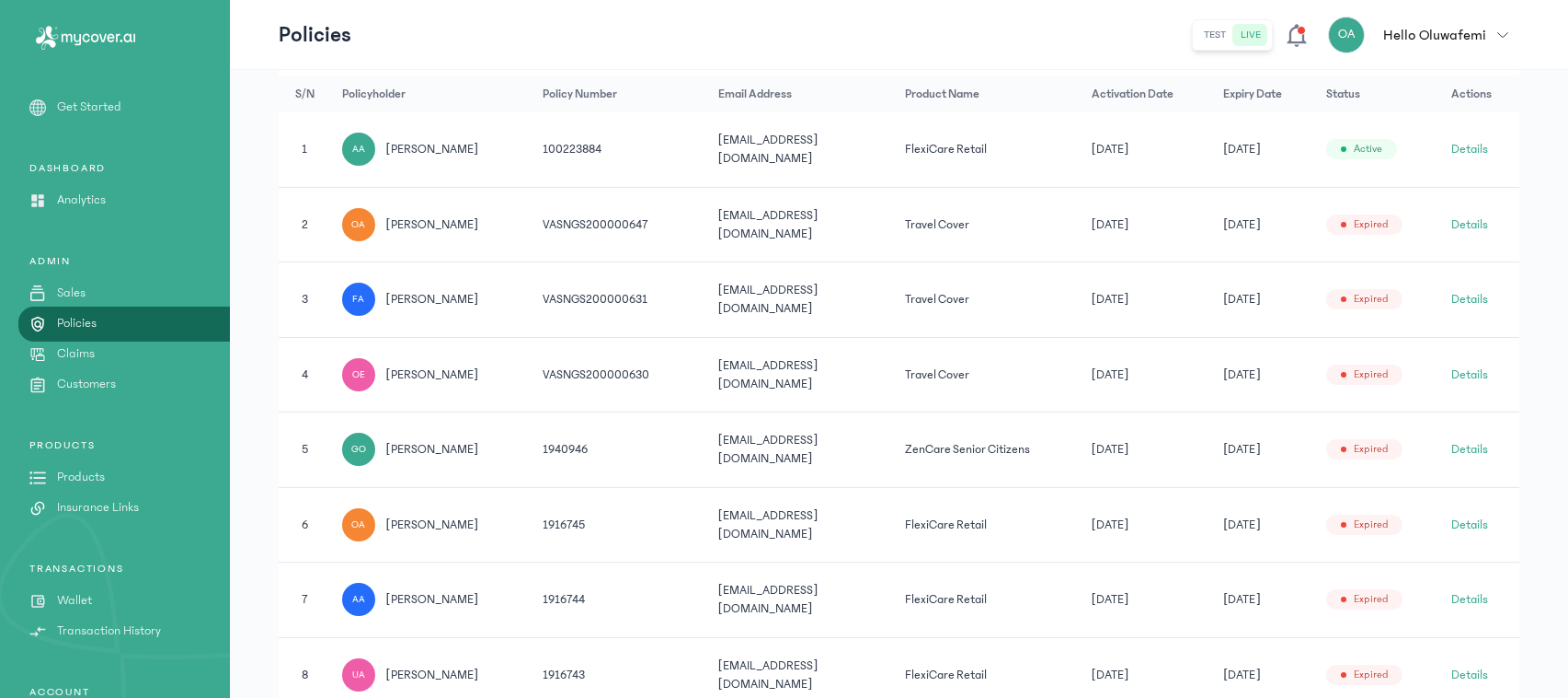
click at [1485, 590] on button "Details" at bounding box center [1470, 599] width 37 height 18
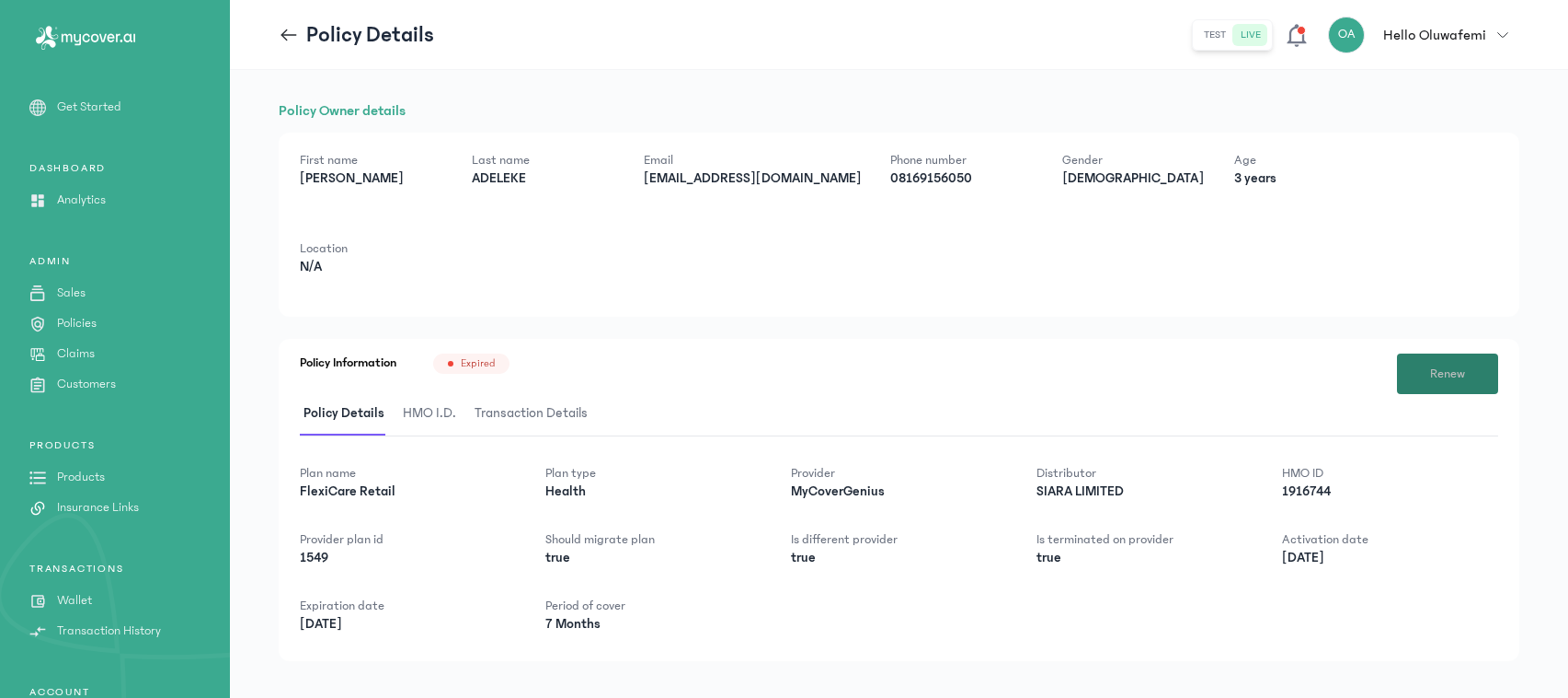
click at [1449, 365] on span "Renew" at bounding box center [1448, 374] width 35 height 19
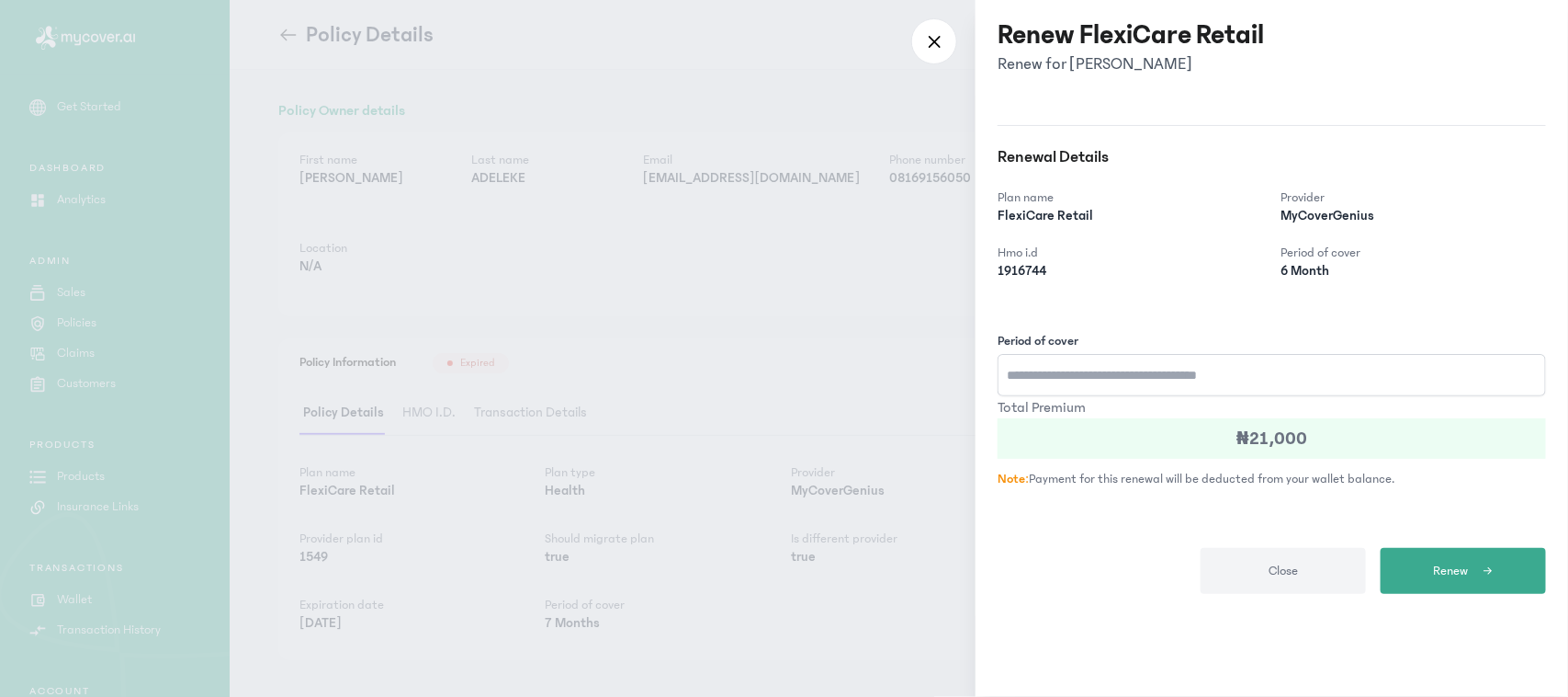
click at [1426, 368] on input "Period of cover" at bounding box center [1271, 376] width 548 height 43
type input "*"
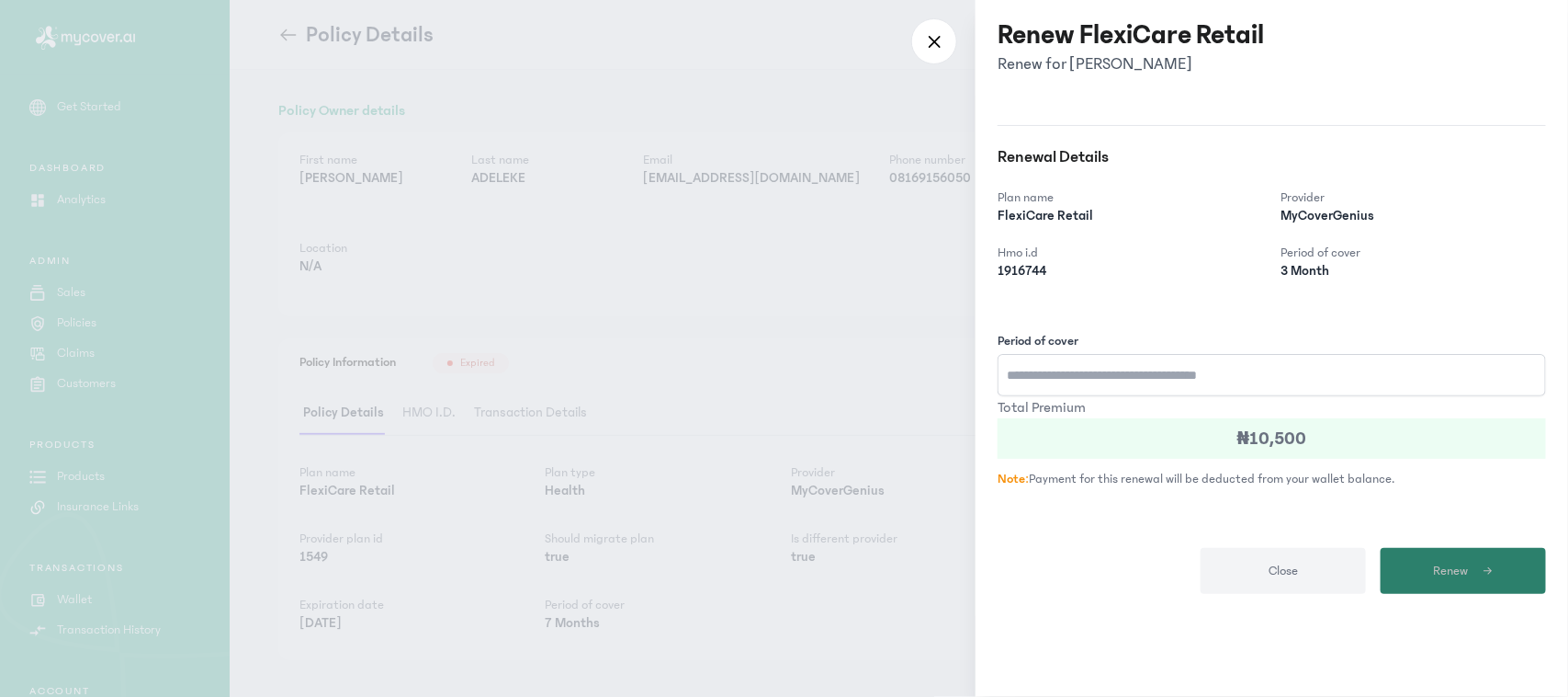
click at [1477, 580] on span "submit" at bounding box center [1481, 571] width 26 height 17
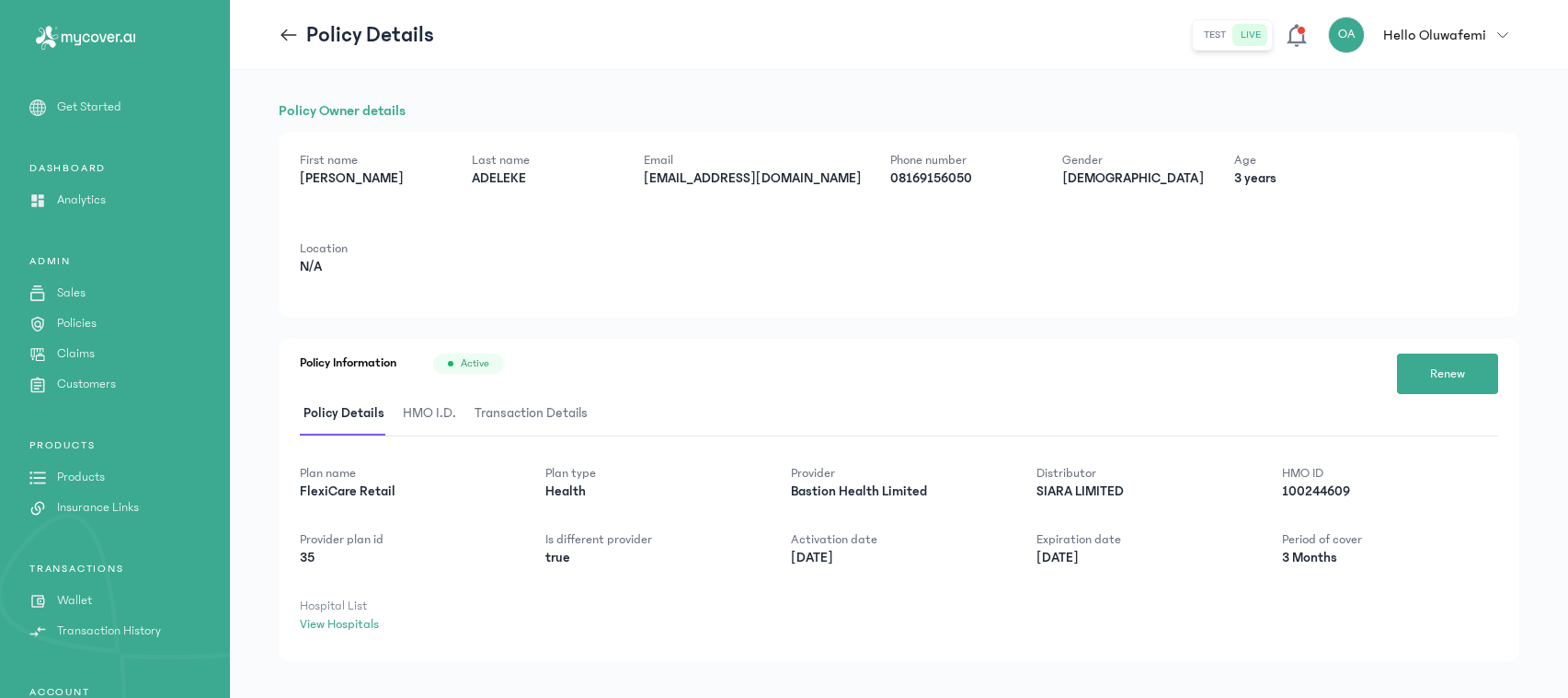
click at [286, 35] on icon at bounding box center [289, 35] width 20 height 20
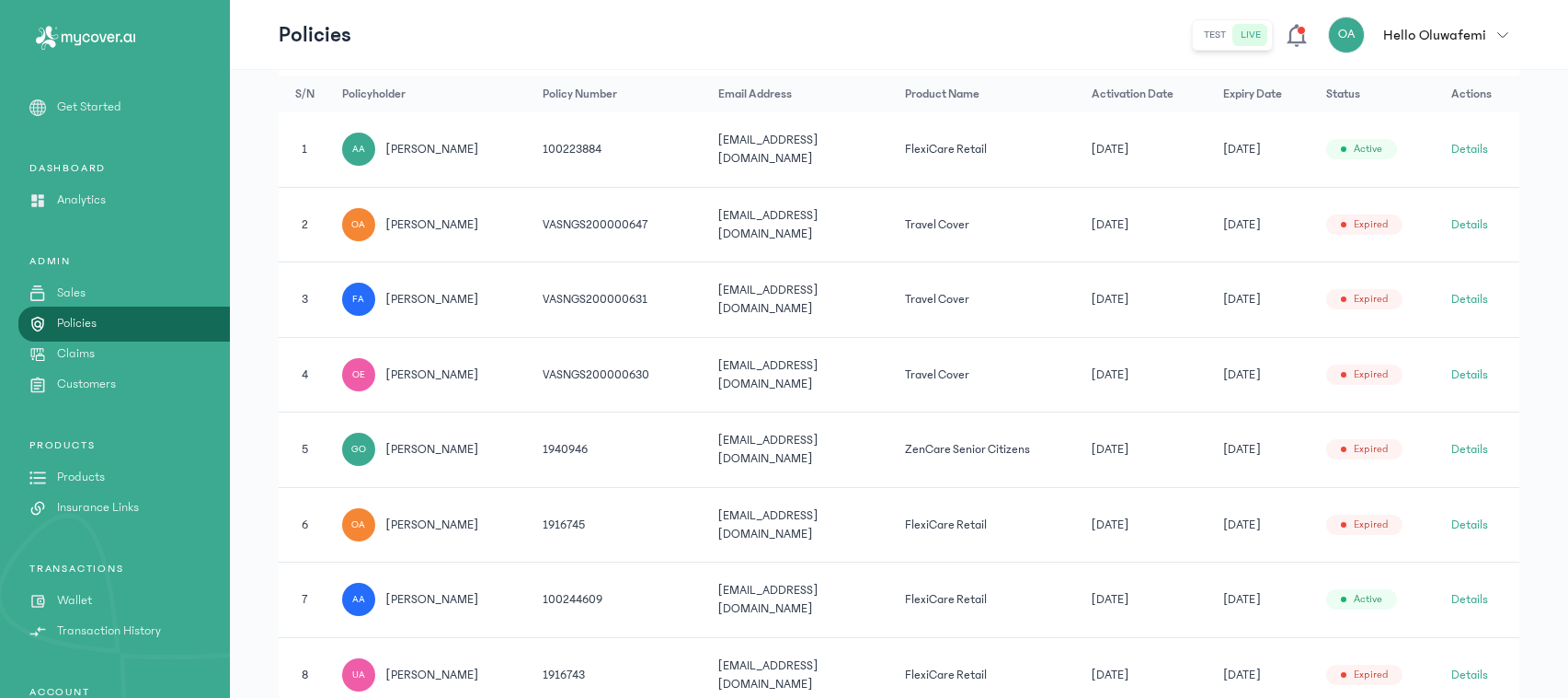
scroll to position [410, 0]
click at [1479, 663] on button "Details" at bounding box center [1470, 672] width 37 height 18
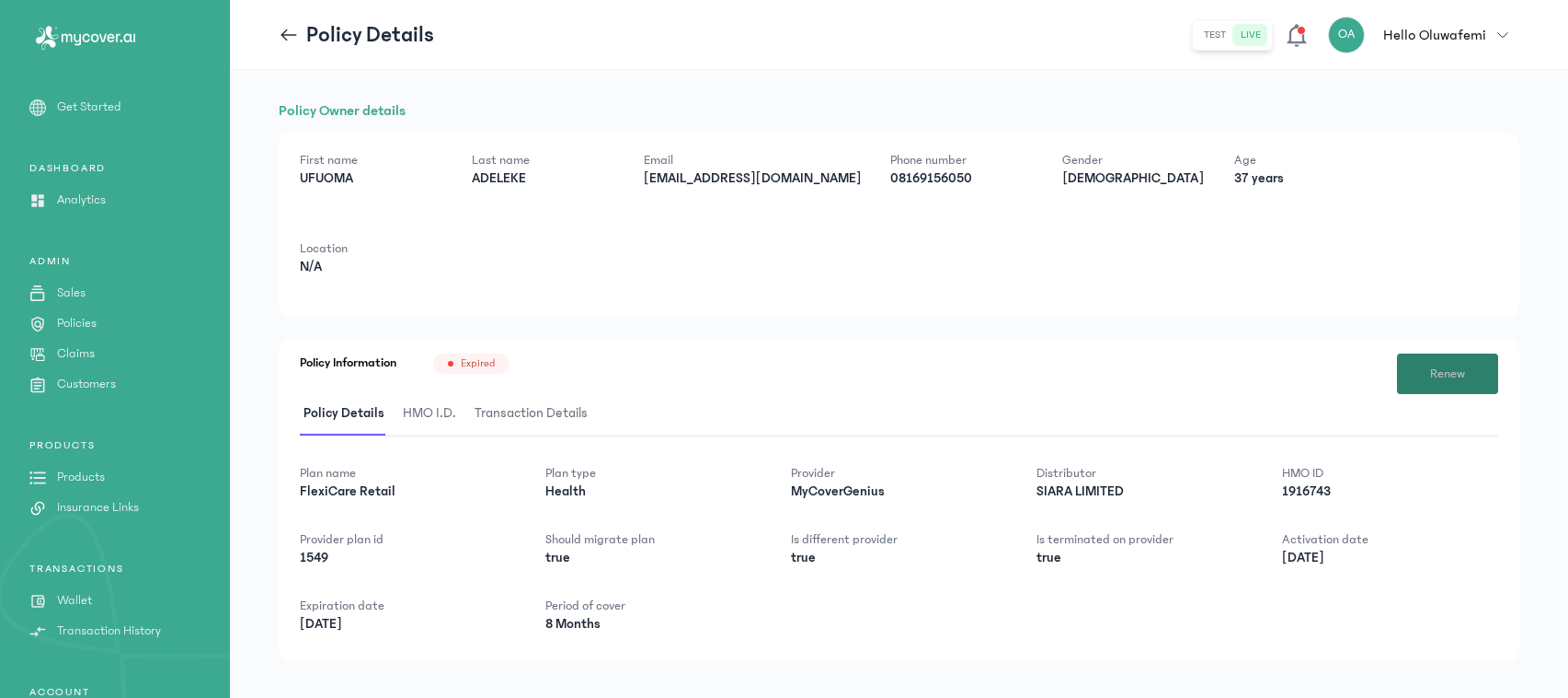
click at [1442, 365] on span "Renew" at bounding box center [1448, 374] width 35 height 19
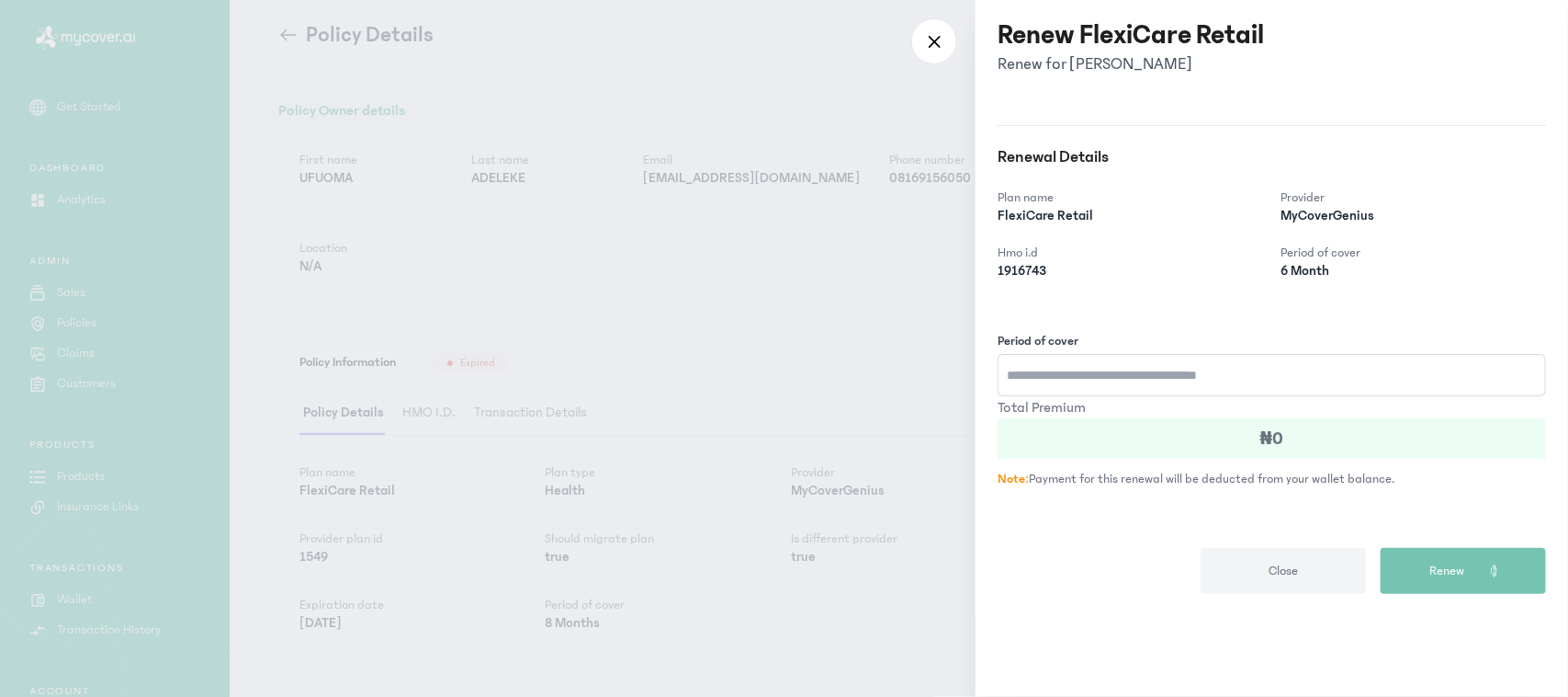
click at [1433, 364] on input "Period of cover" at bounding box center [1271, 376] width 548 height 43
type input "*"
click at [1461, 581] on button "Renew" at bounding box center [1463, 570] width 165 height 46
